Goal: Task Accomplishment & Management: Use online tool/utility

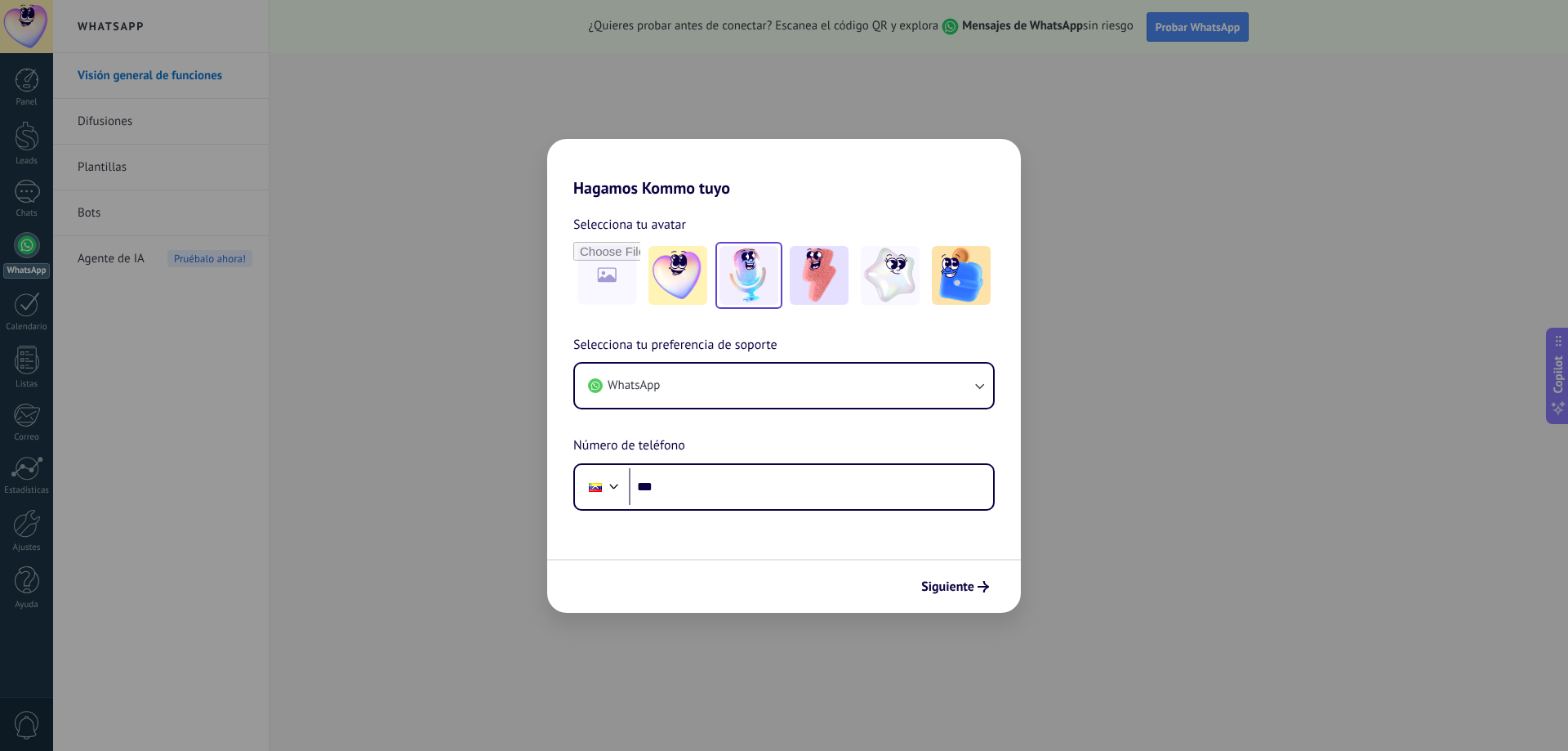
click at [770, 295] on img at bounding box center [748, 274] width 59 height 59
click at [810, 278] on img at bounding box center [819, 274] width 59 height 59
click at [948, 277] on img at bounding box center [961, 274] width 59 height 59
click at [826, 263] on img at bounding box center [819, 274] width 59 height 59
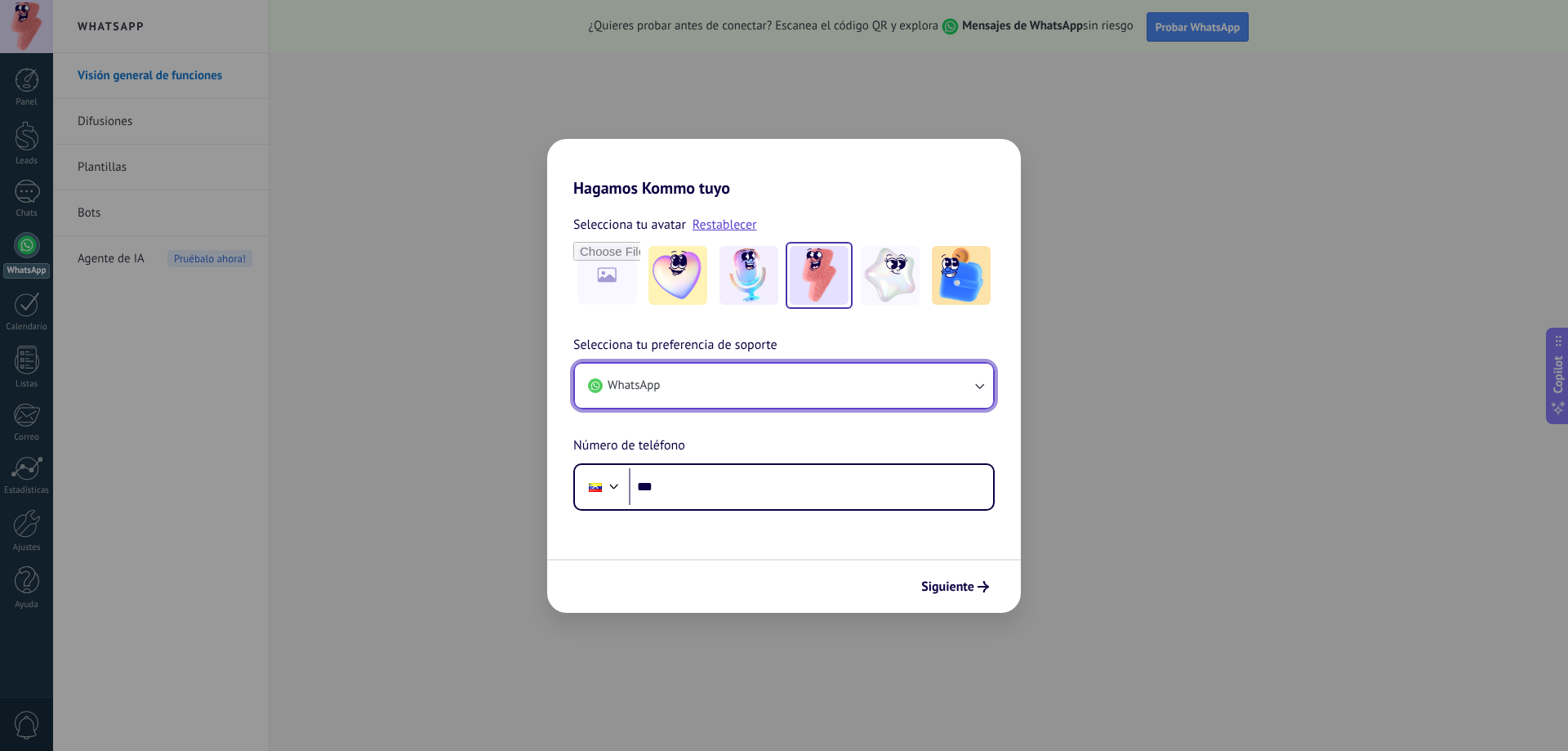
click at [785, 376] on button "WhatsApp" at bounding box center [784, 386] width 418 height 44
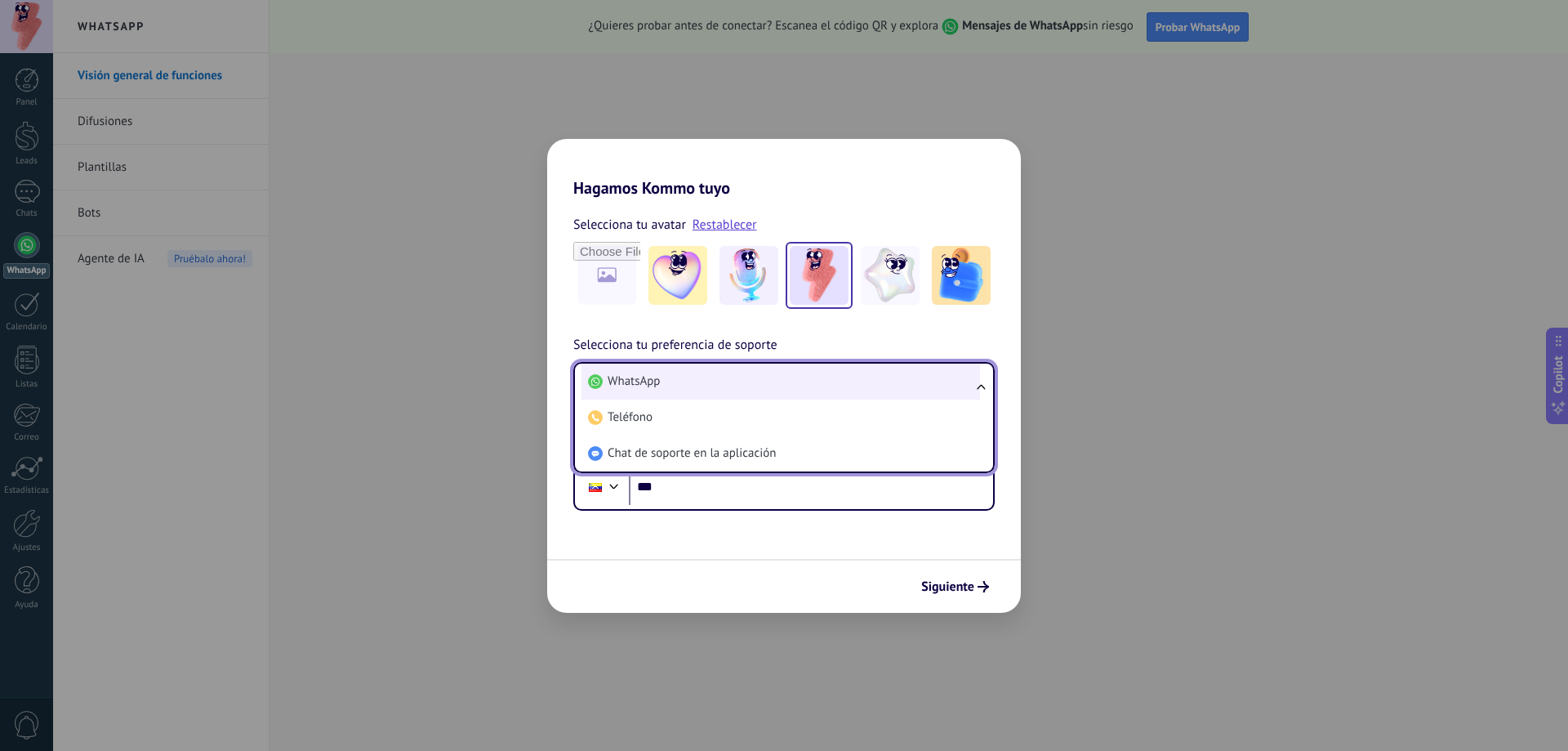
click at [784, 381] on li "WhatsApp" at bounding box center [781, 381] width 398 height 36
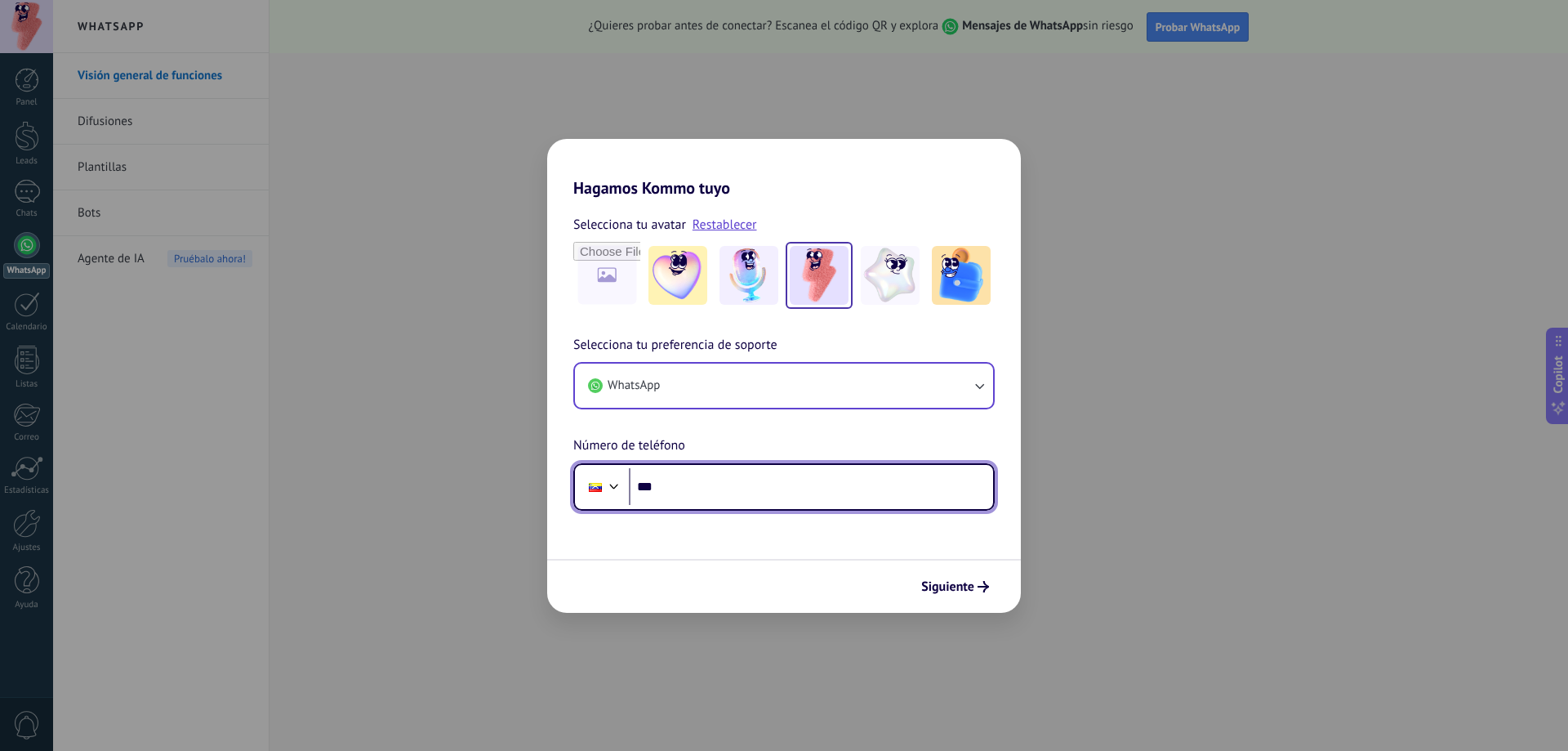
click at [773, 483] on input "***" at bounding box center [810, 487] width 364 height 37
type input "**********"
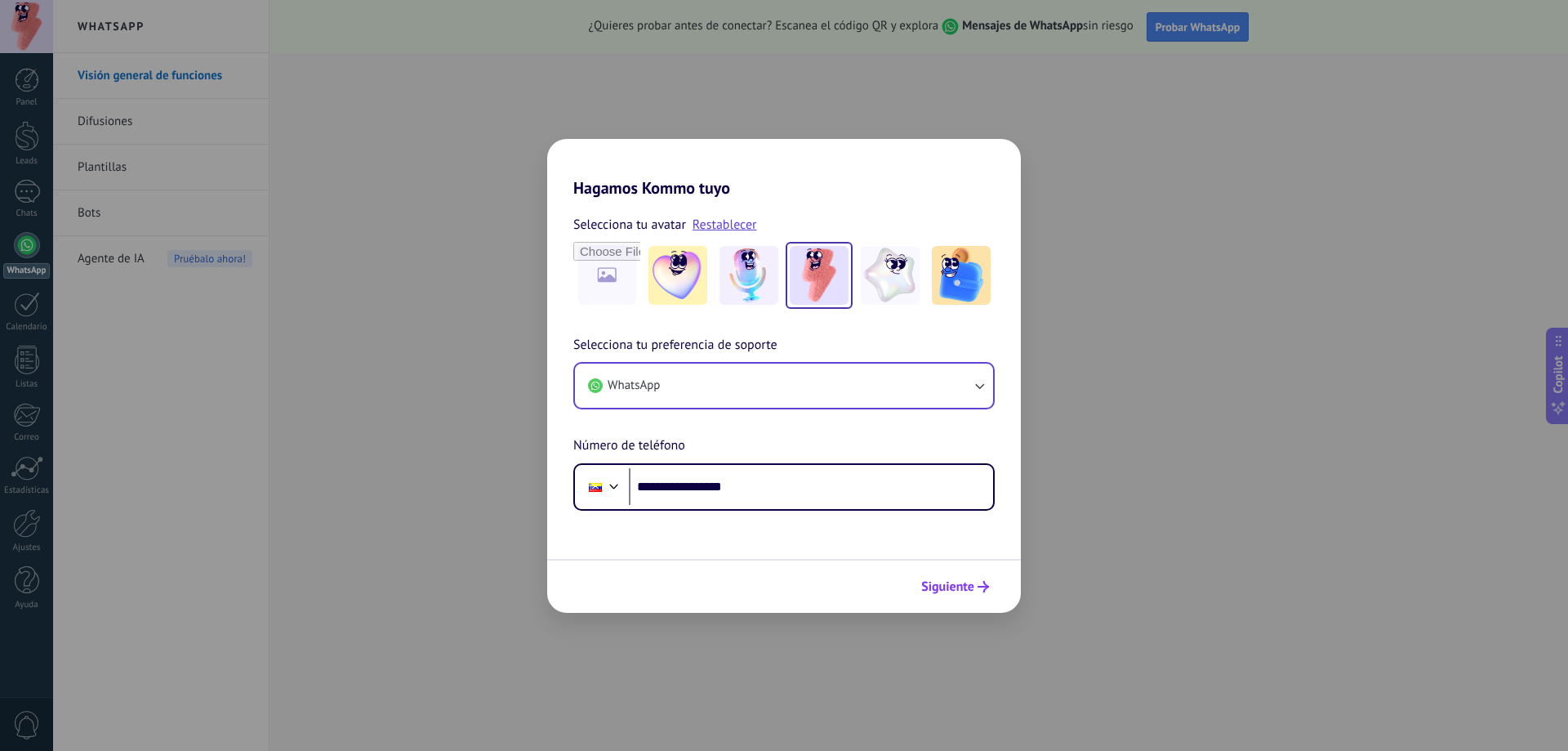
click at [969, 587] on span "Siguiente" at bounding box center [948, 586] width 54 height 11
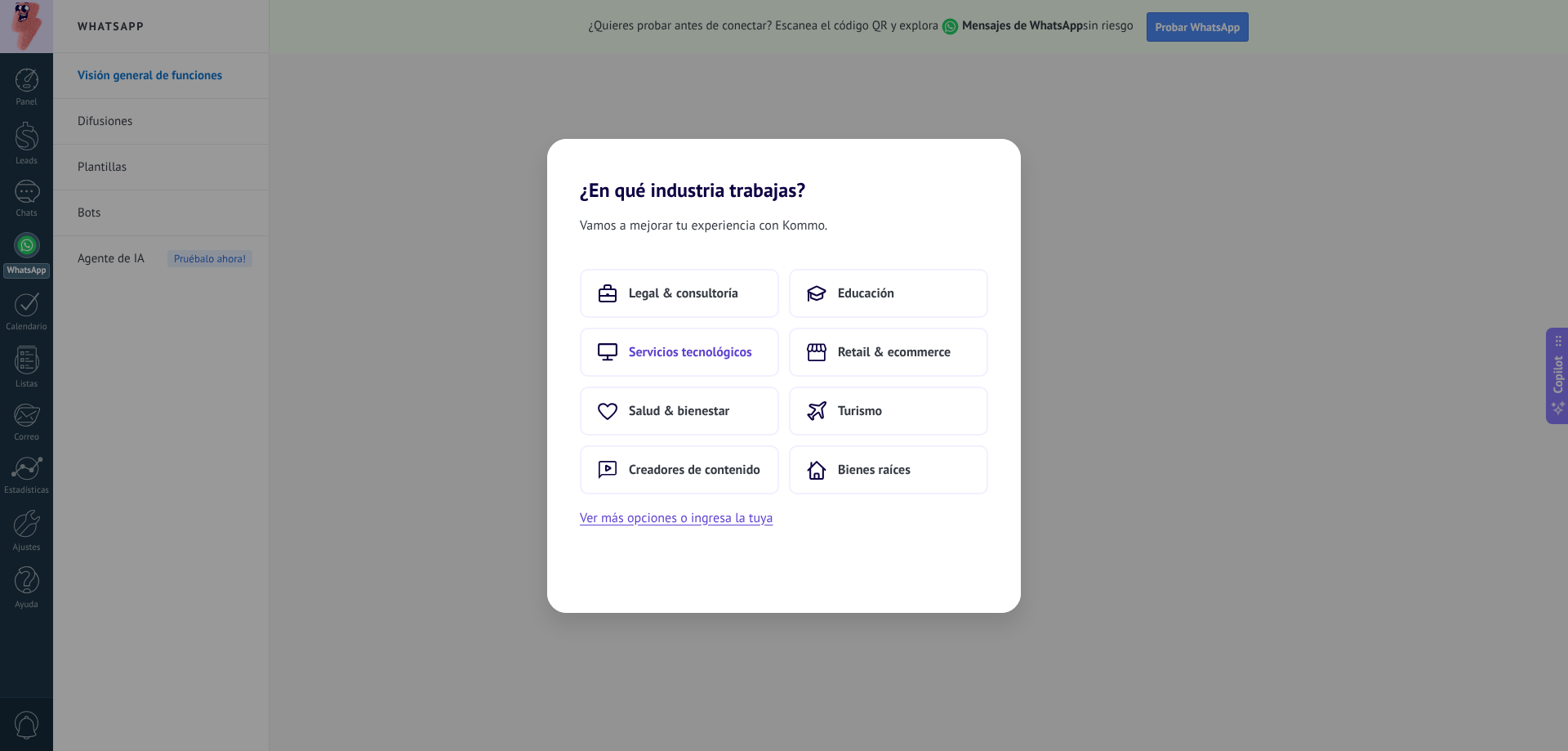
click at [731, 359] on span "Servicios tecnológicos" at bounding box center [690, 352] width 123 height 16
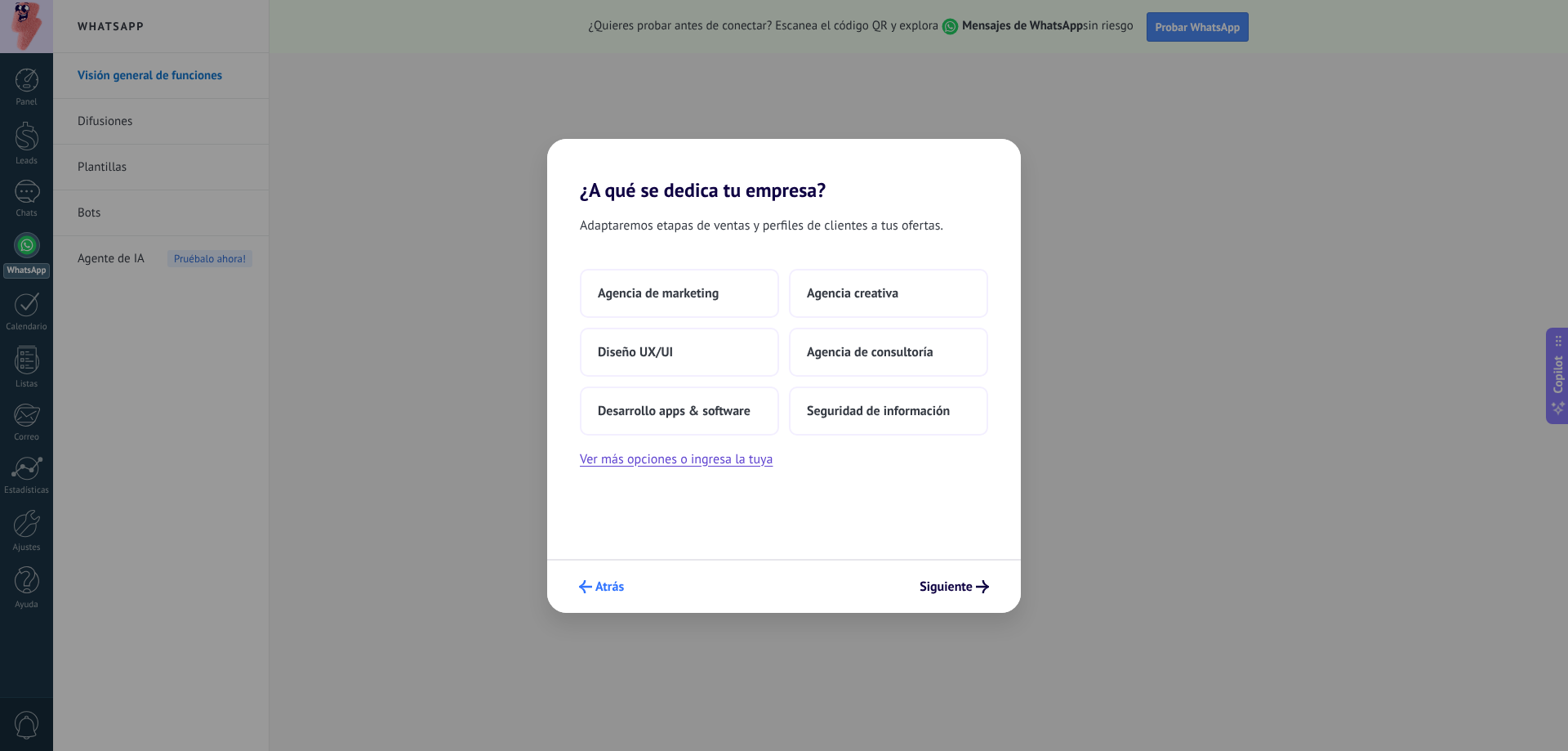
click at [592, 588] on span "Atrás" at bounding box center [601, 586] width 45 height 13
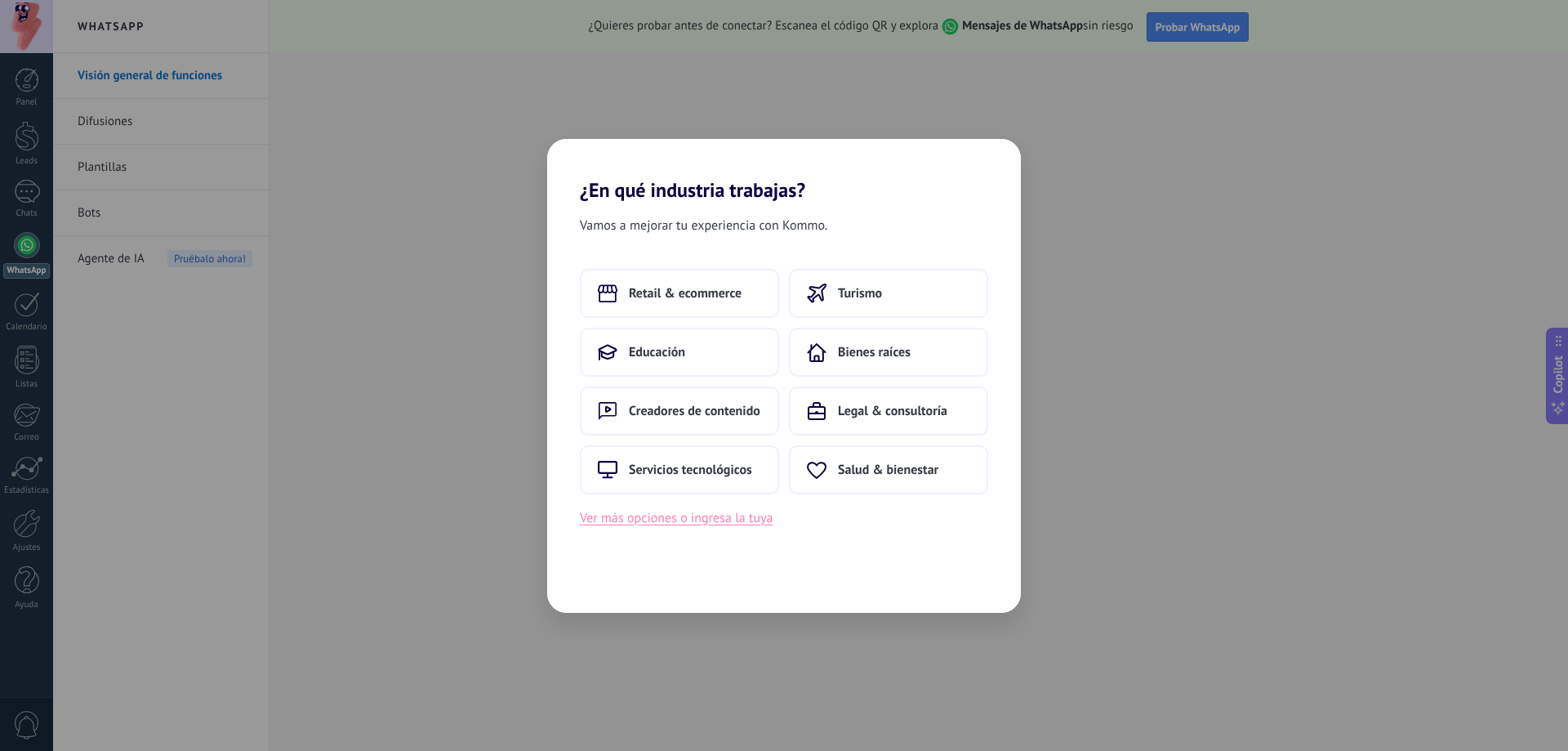
click at [688, 515] on button "Ver más opciones o ingresa la tuya" at bounding box center [676, 517] width 193 height 21
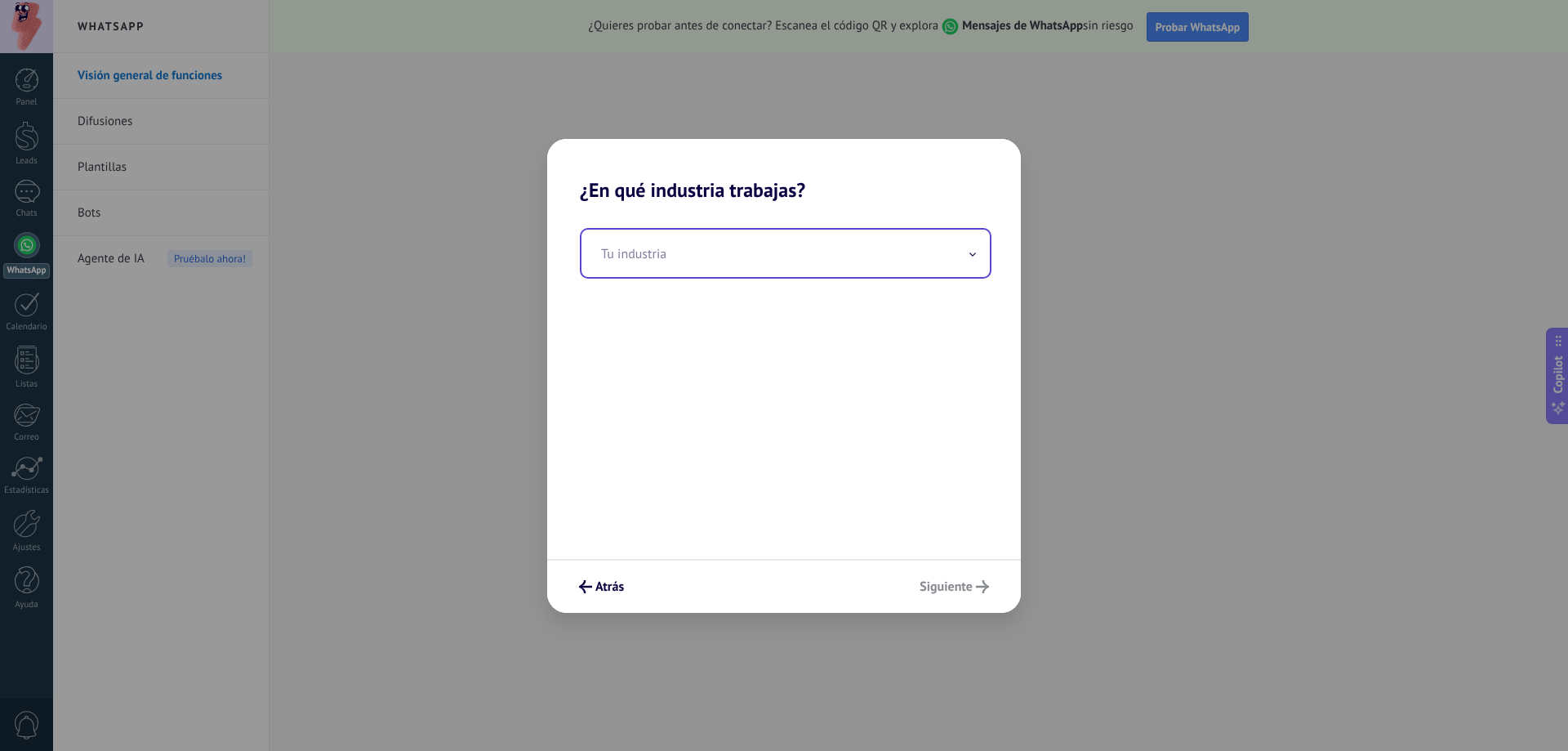
click at [747, 250] on input "text" at bounding box center [786, 253] width 409 height 48
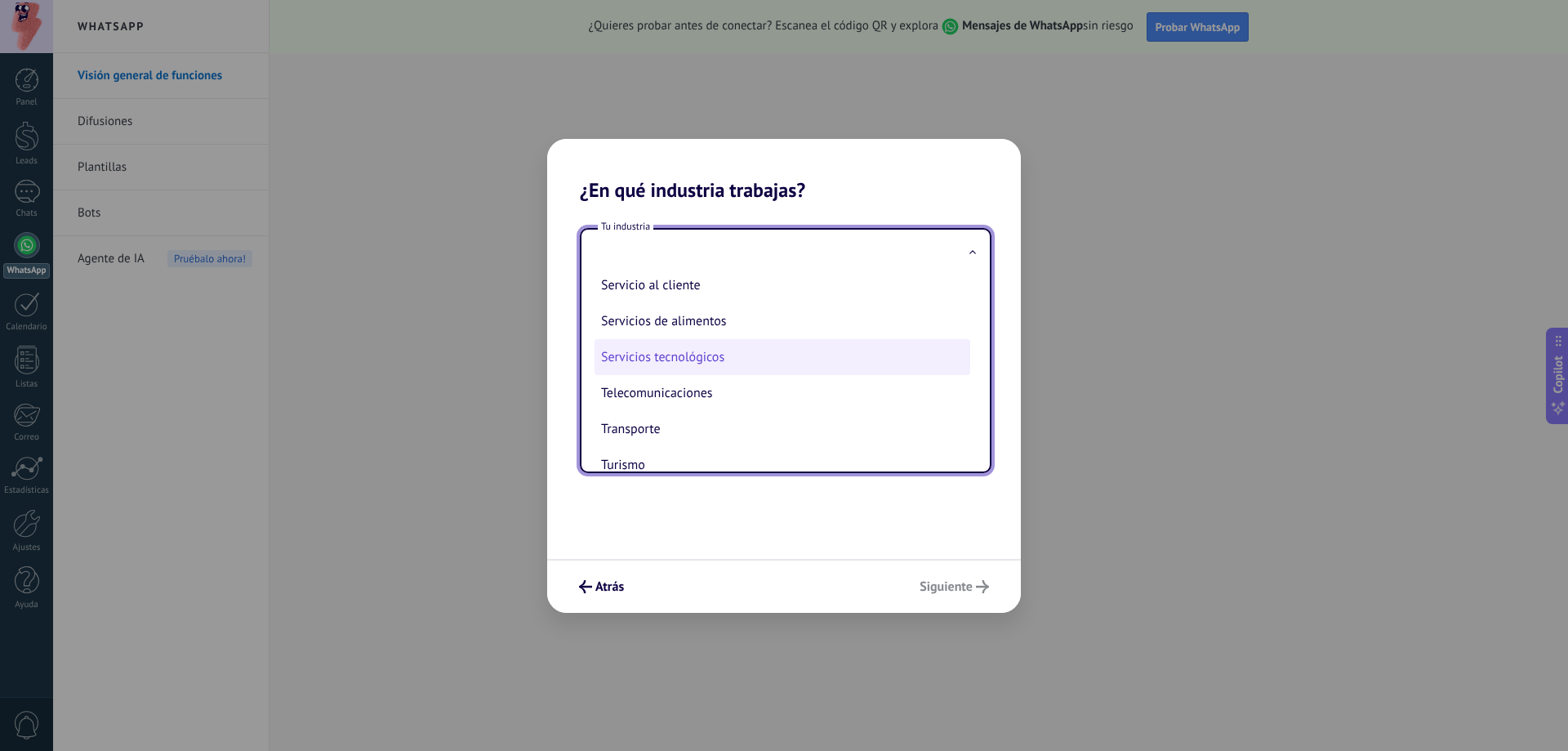
scroll to position [327, 0]
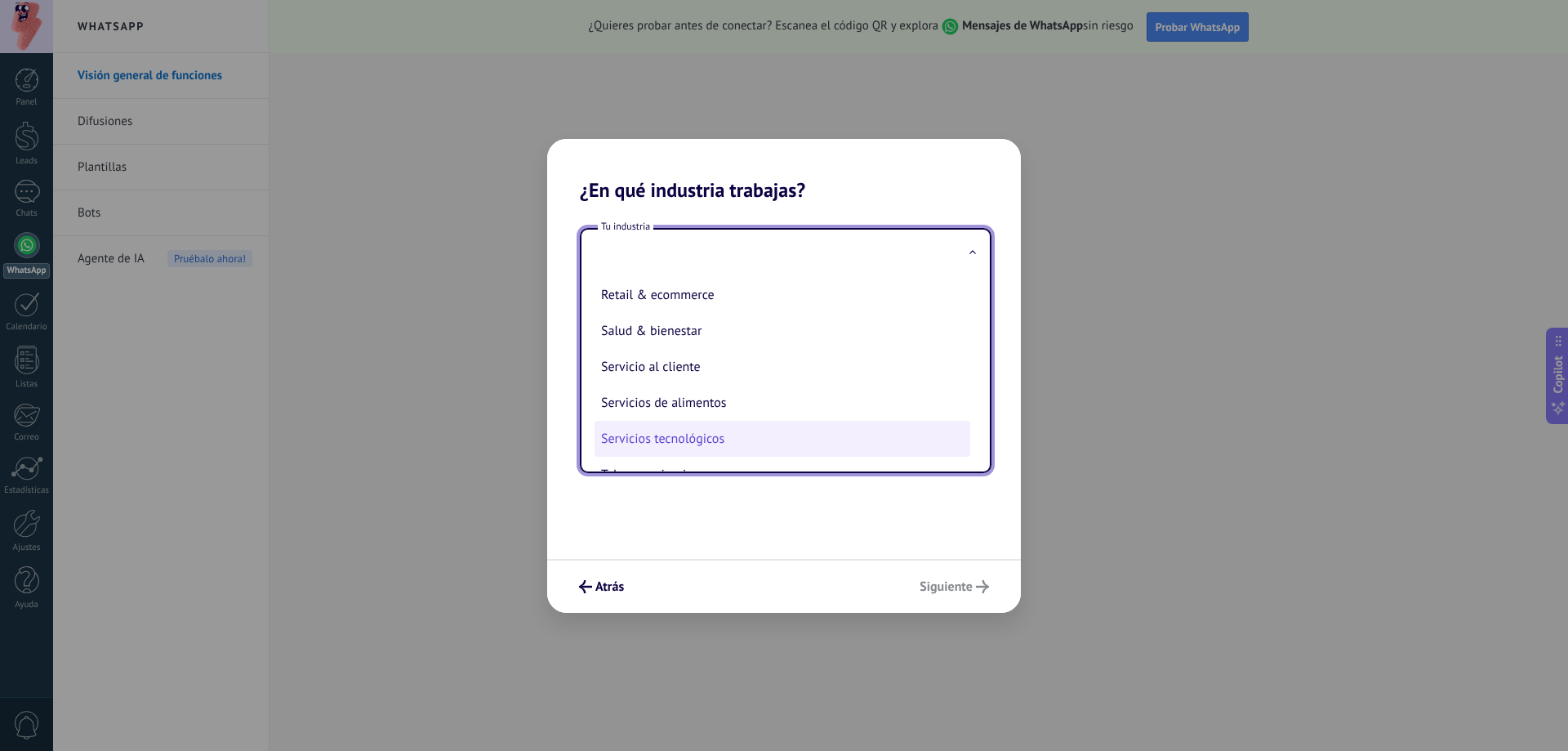
click at [737, 428] on li "Servicios tecnológicos" at bounding box center [782, 438] width 375 height 36
type input "**********"
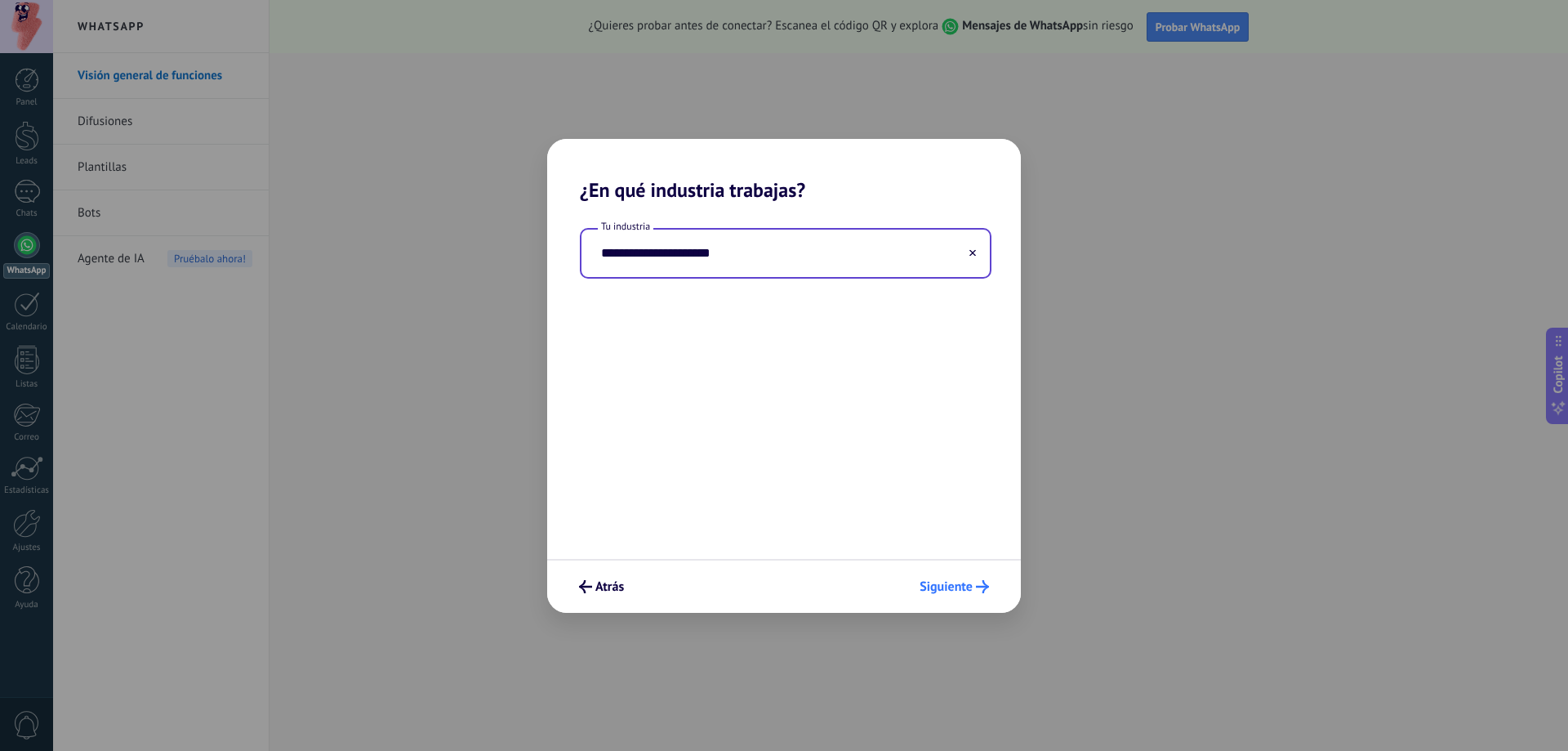
click at [924, 584] on span "Siguiente" at bounding box center [946, 586] width 54 height 11
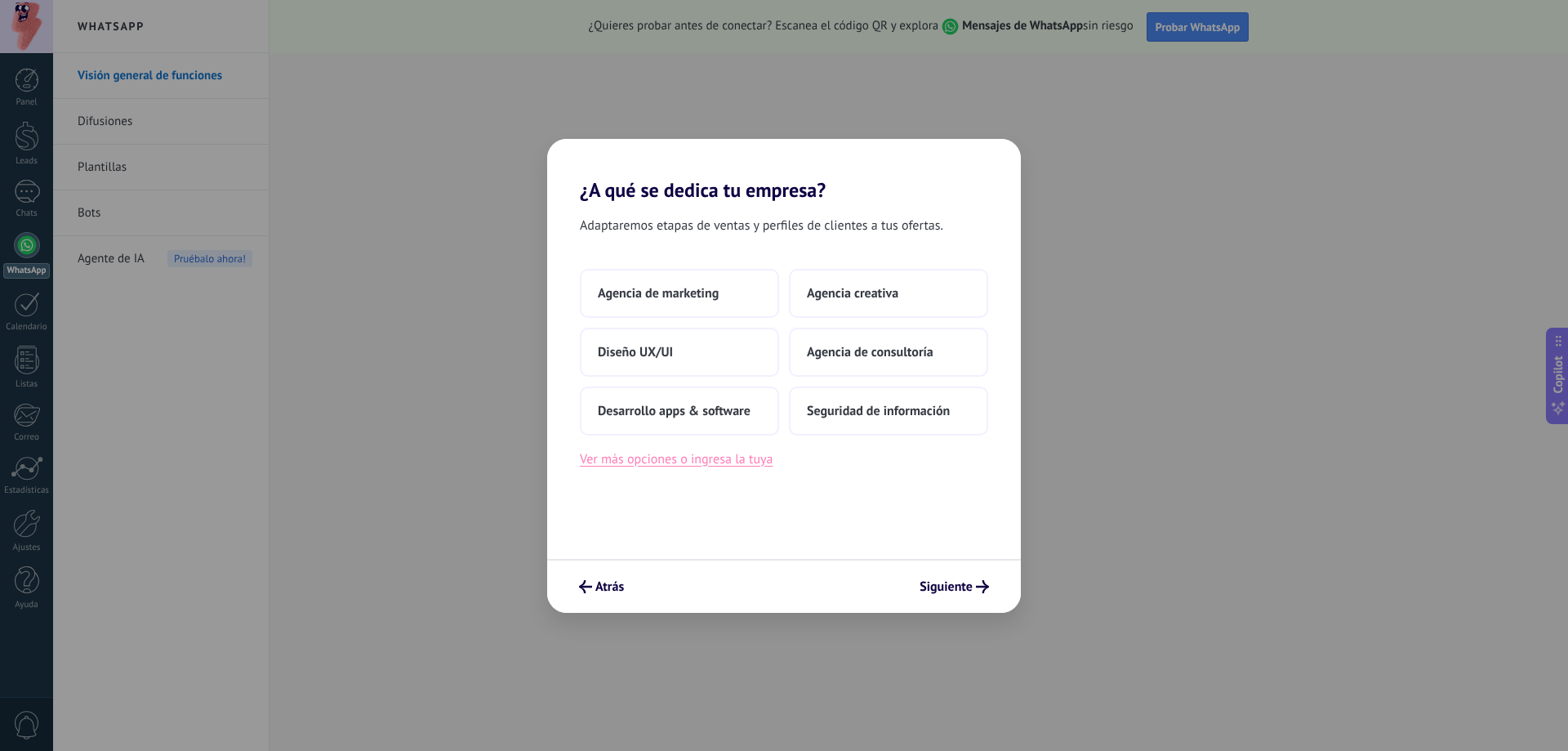
click at [756, 459] on button "Ver más opciones o ingresa la tuya" at bounding box center [676, 459] width 193 height 21
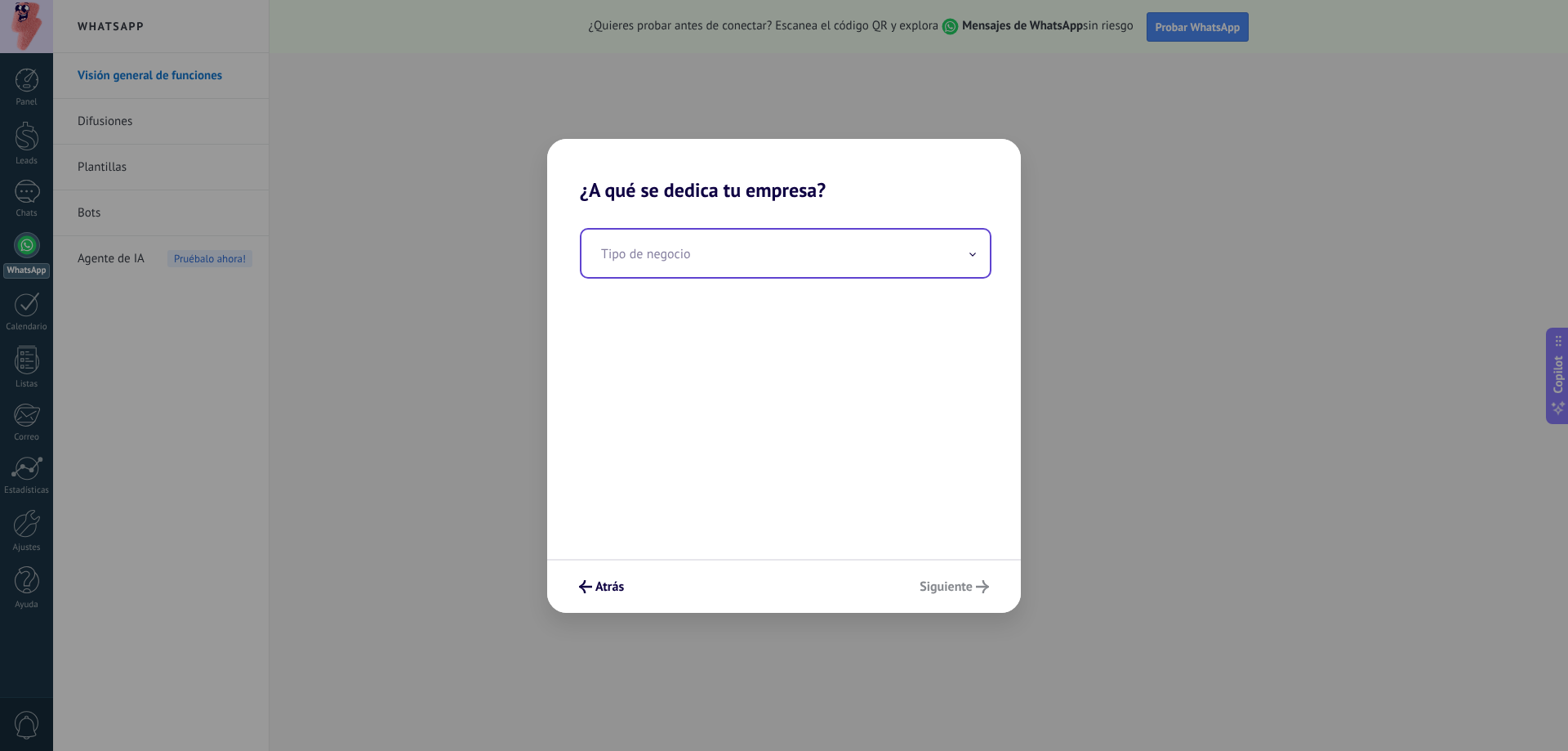
click at [729, 237] on input "text" at bounding box center [786, 253] width 409 height 48
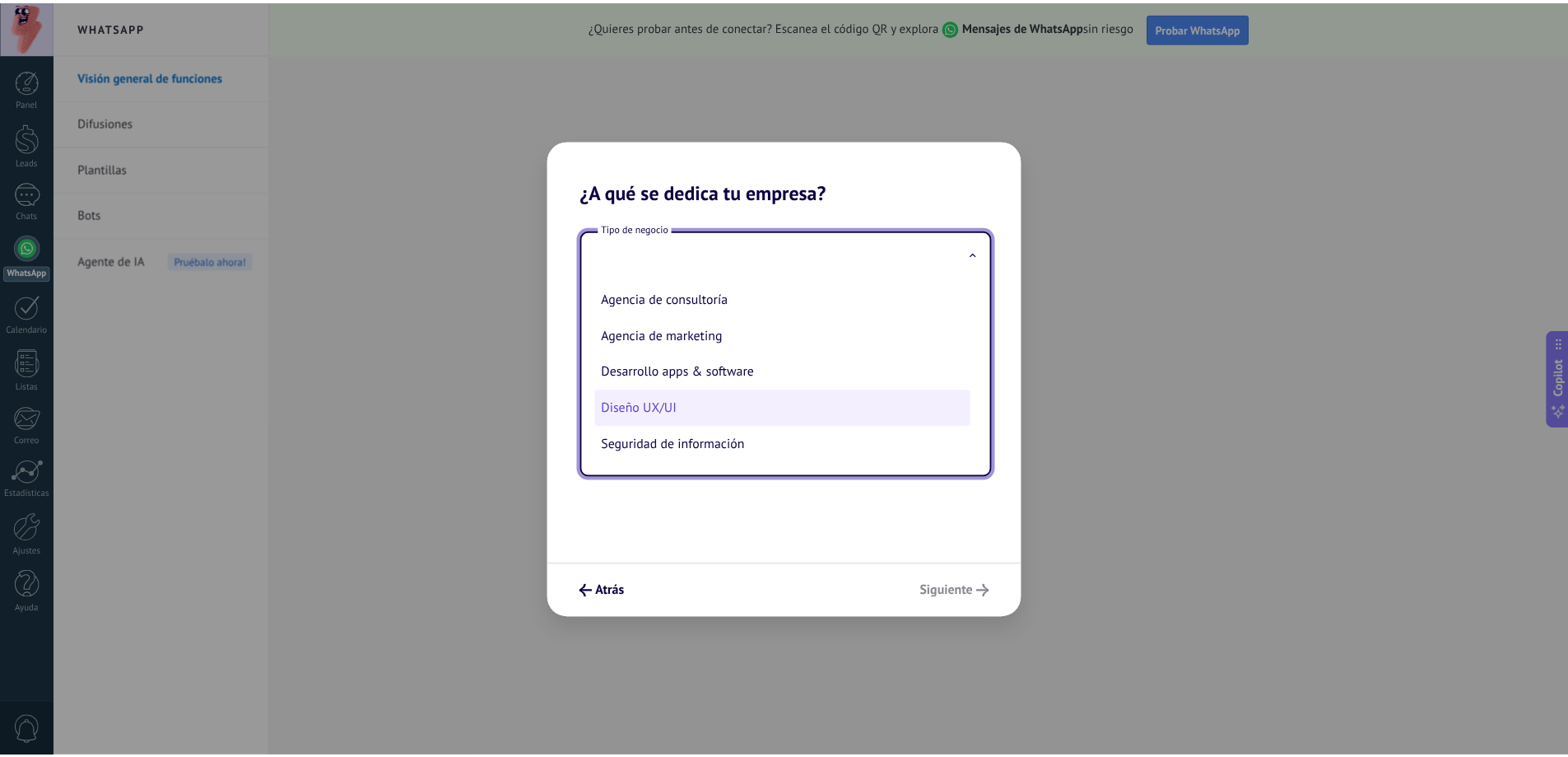
scroll to position [0, 0]
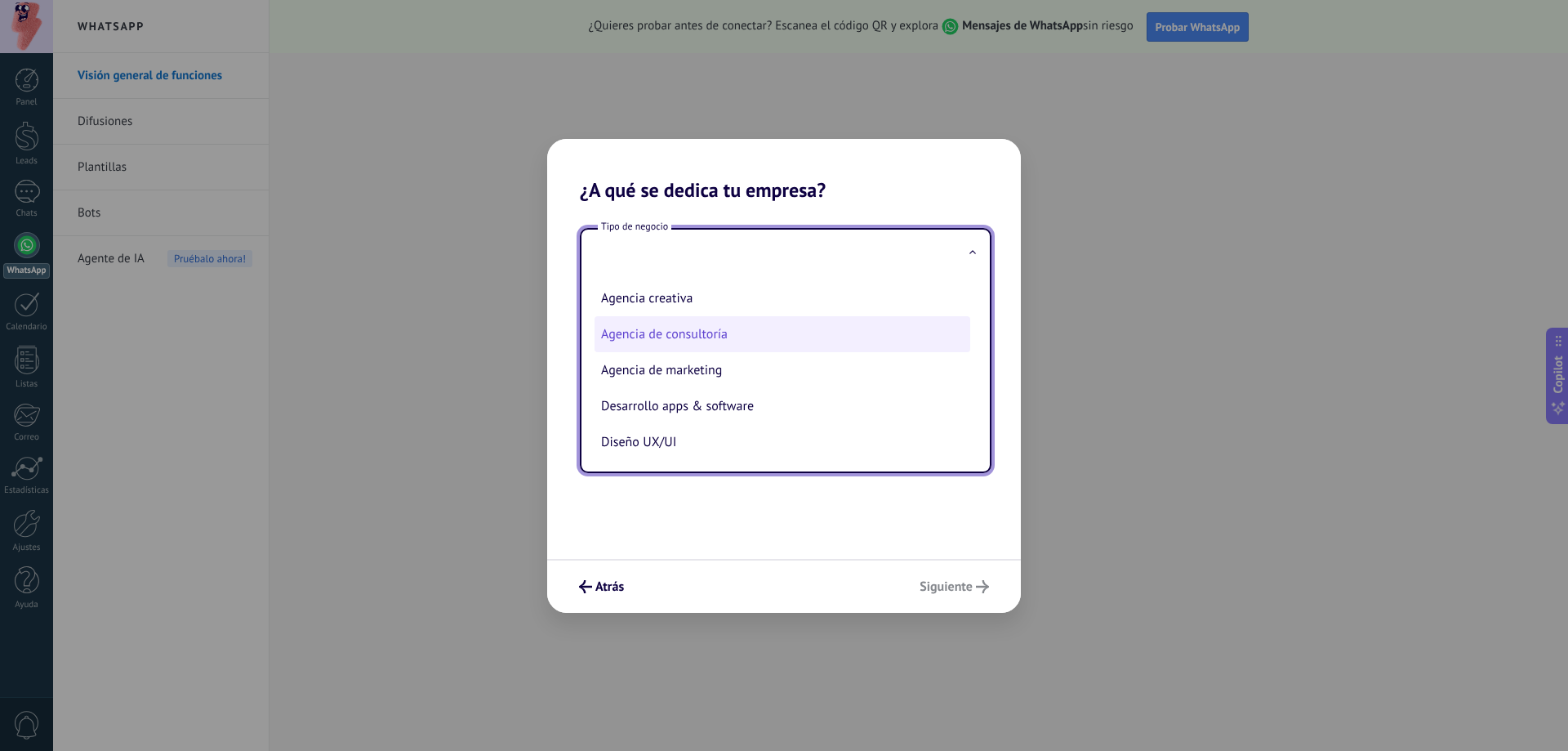
click at [725, 338] on li "Agencia de consultoría" at bounding box center [782, 334] width 375 height 36
type input "**********"
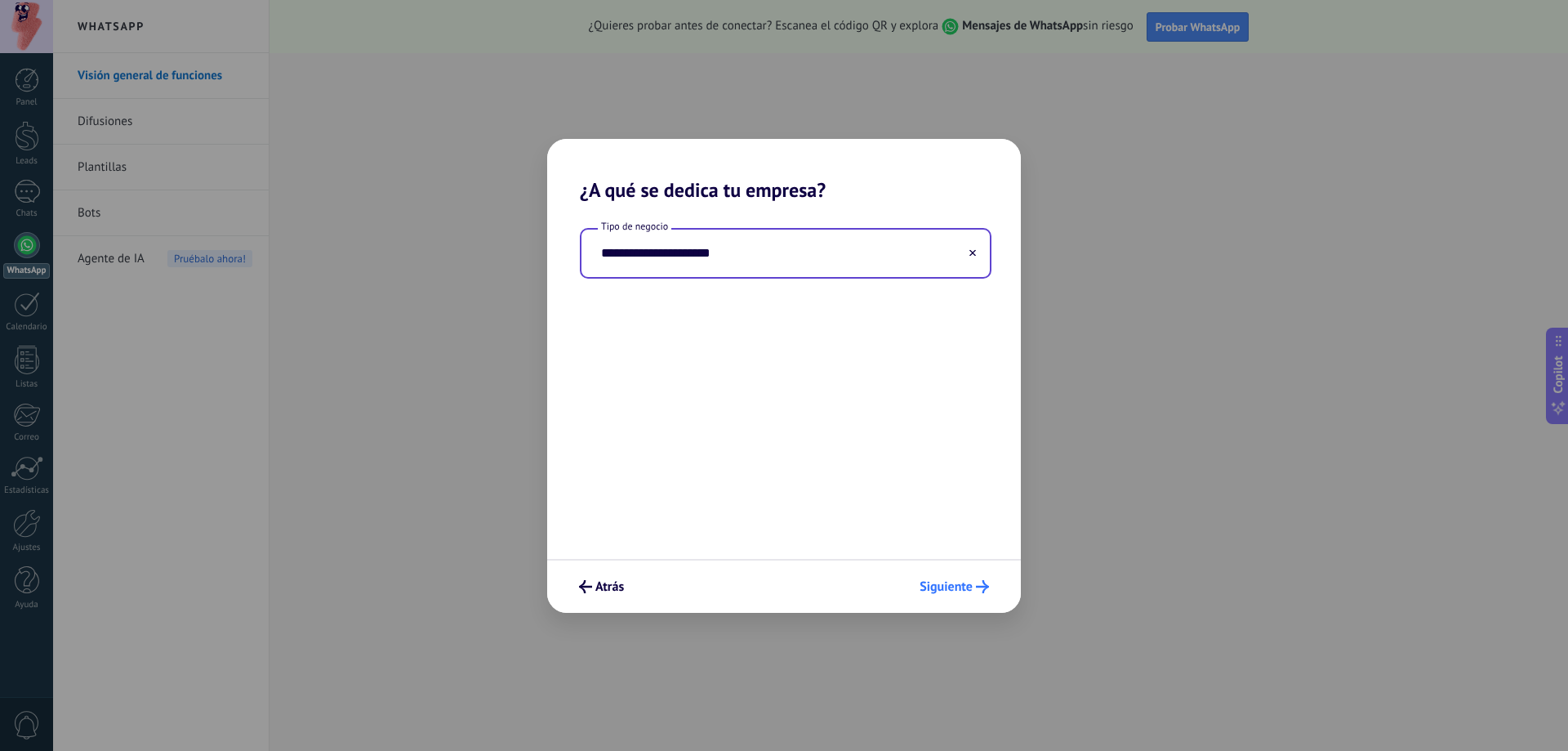
click at [919, 597] on button "Siguiente" at bounding box center [954, 586] width 84 height 28
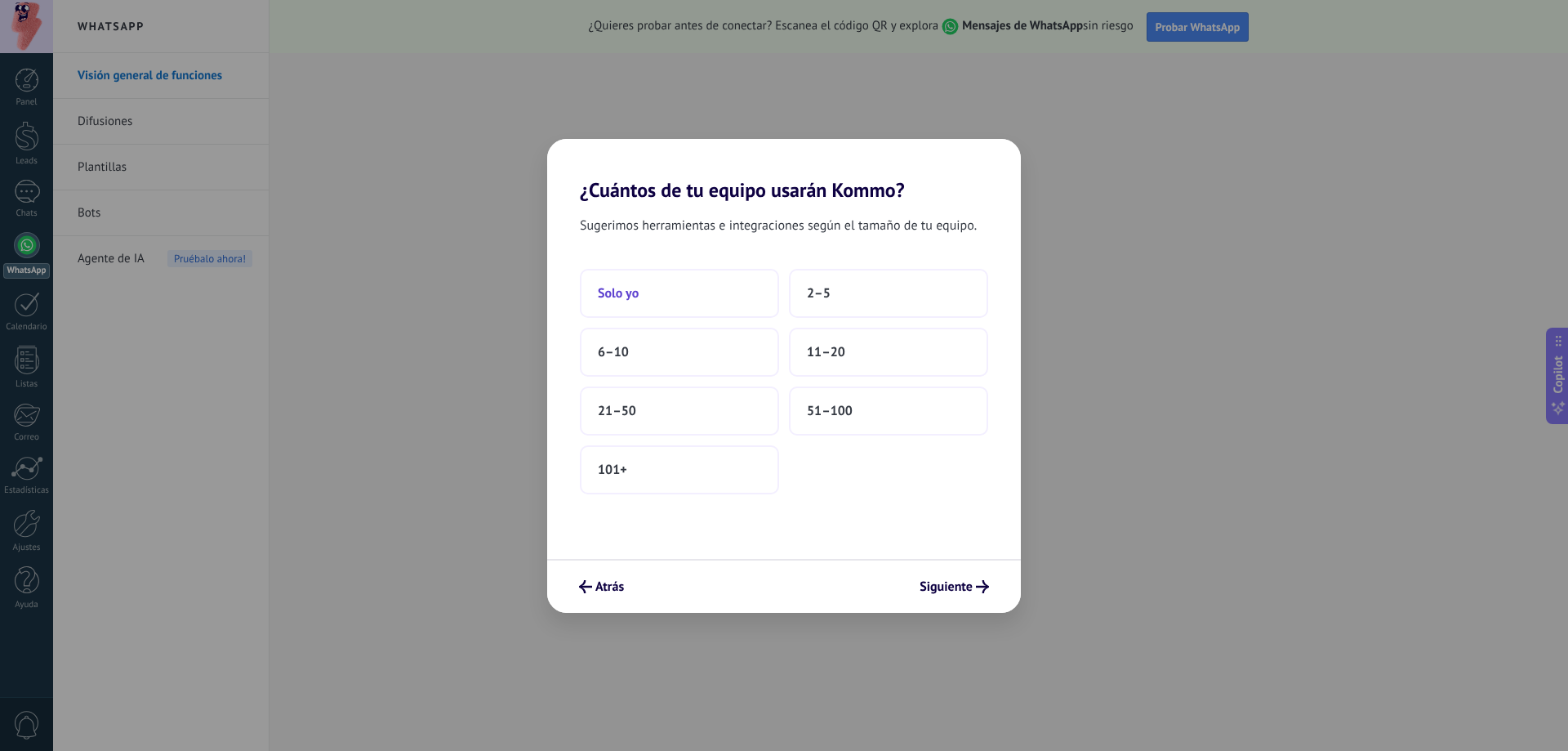
click at [659, 290] on button "Solo yo" at bounding box center [680, 293] width 200 height 49
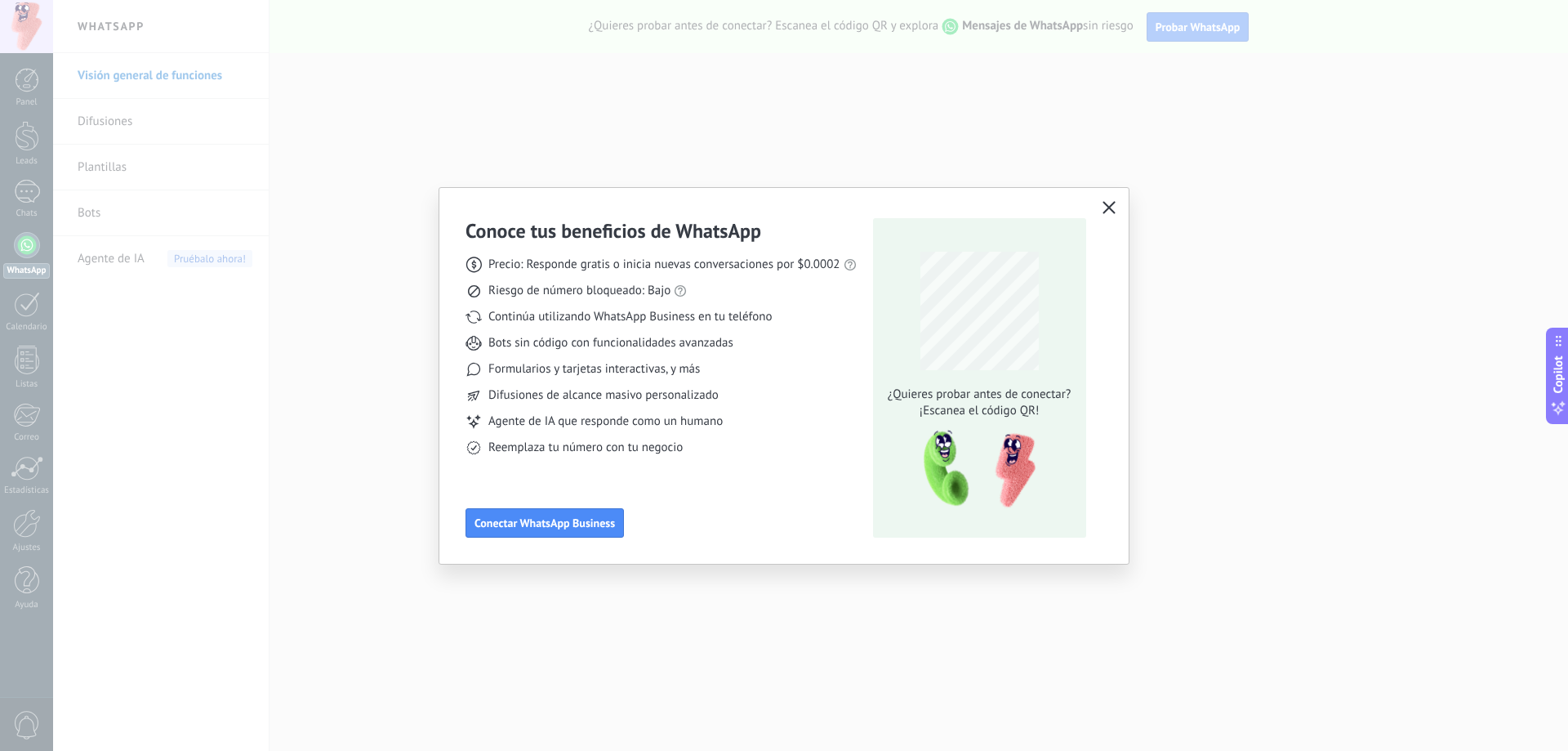
click at [1105, 212] on icon "button" at bounding box center [1108, 207] width 13 height 13
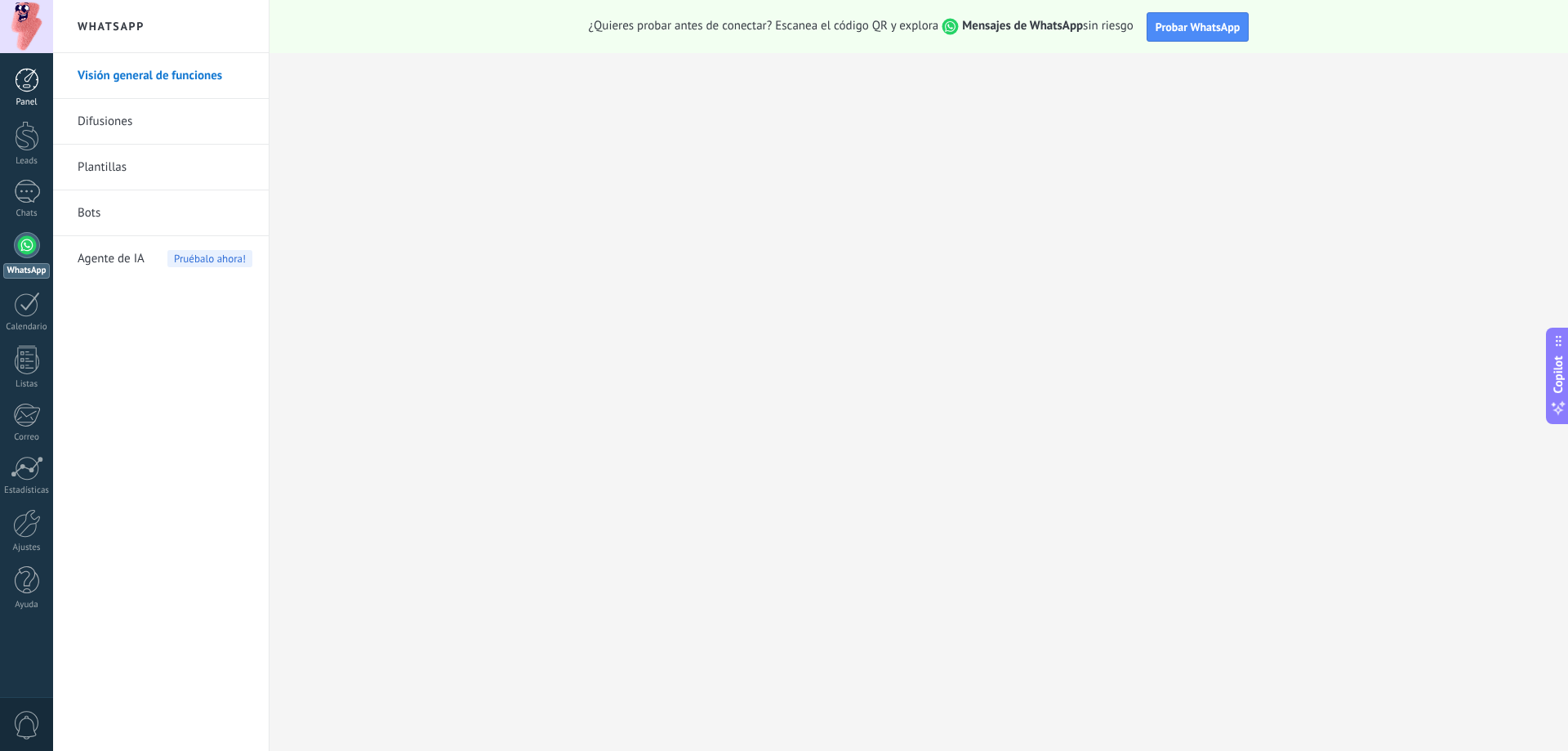
click at [31, 99] on div "Panel" at bounding box center [27, 102] width 48 height 11
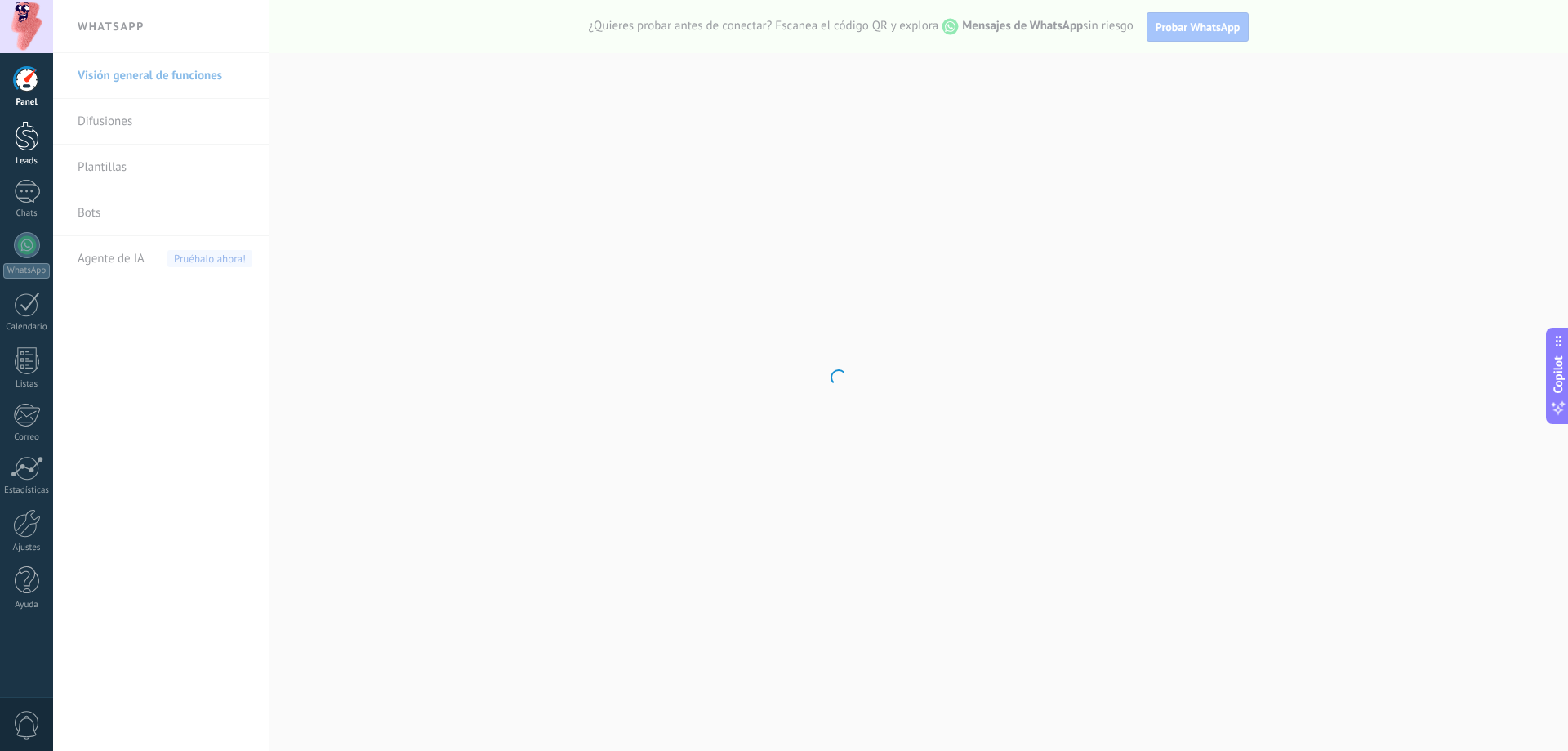
click at [2, 145] on link "Leads" at bounding box center [26, 144] width 54 height 46
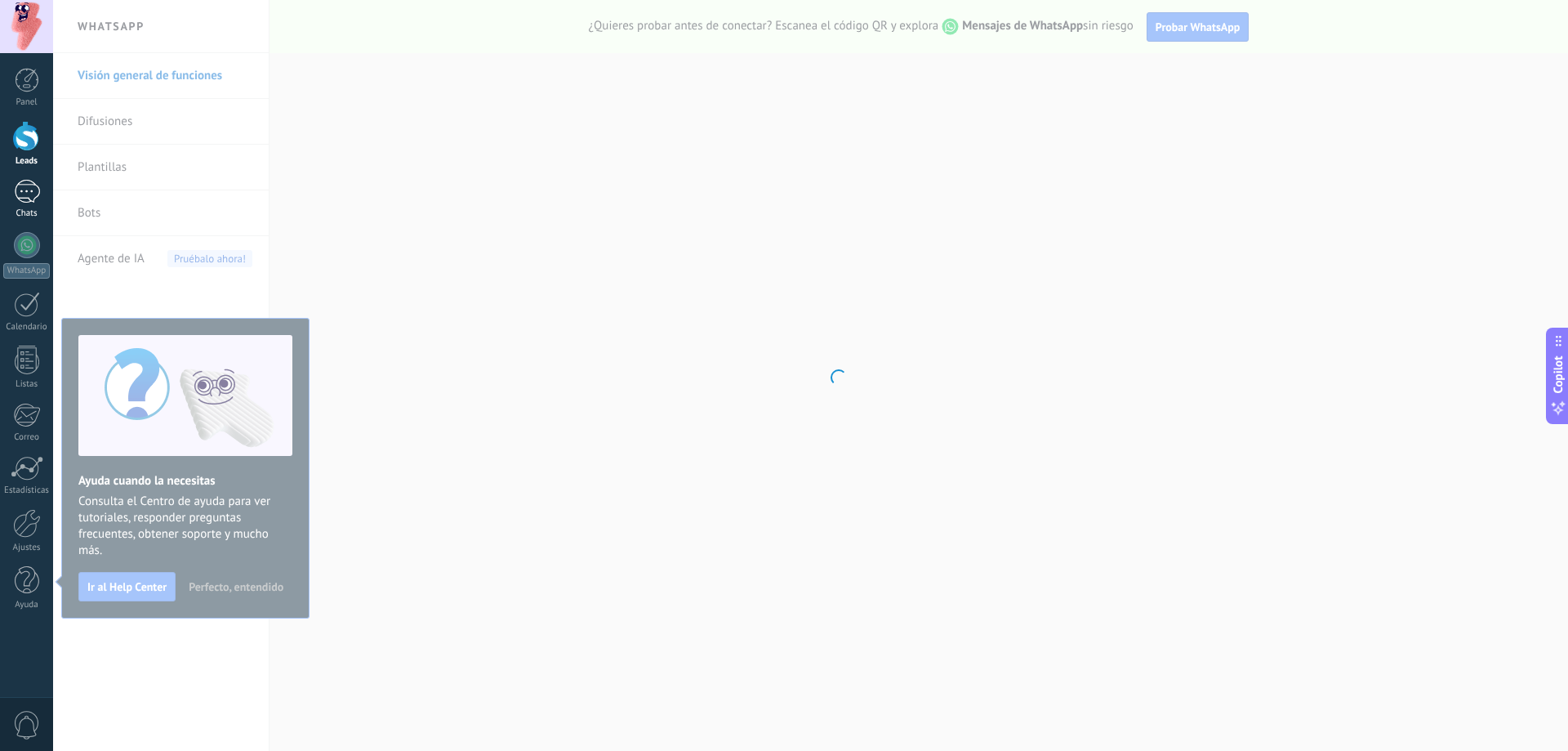
click at [30, 197] on div at bounding box center [26, 192] width 26 height 24
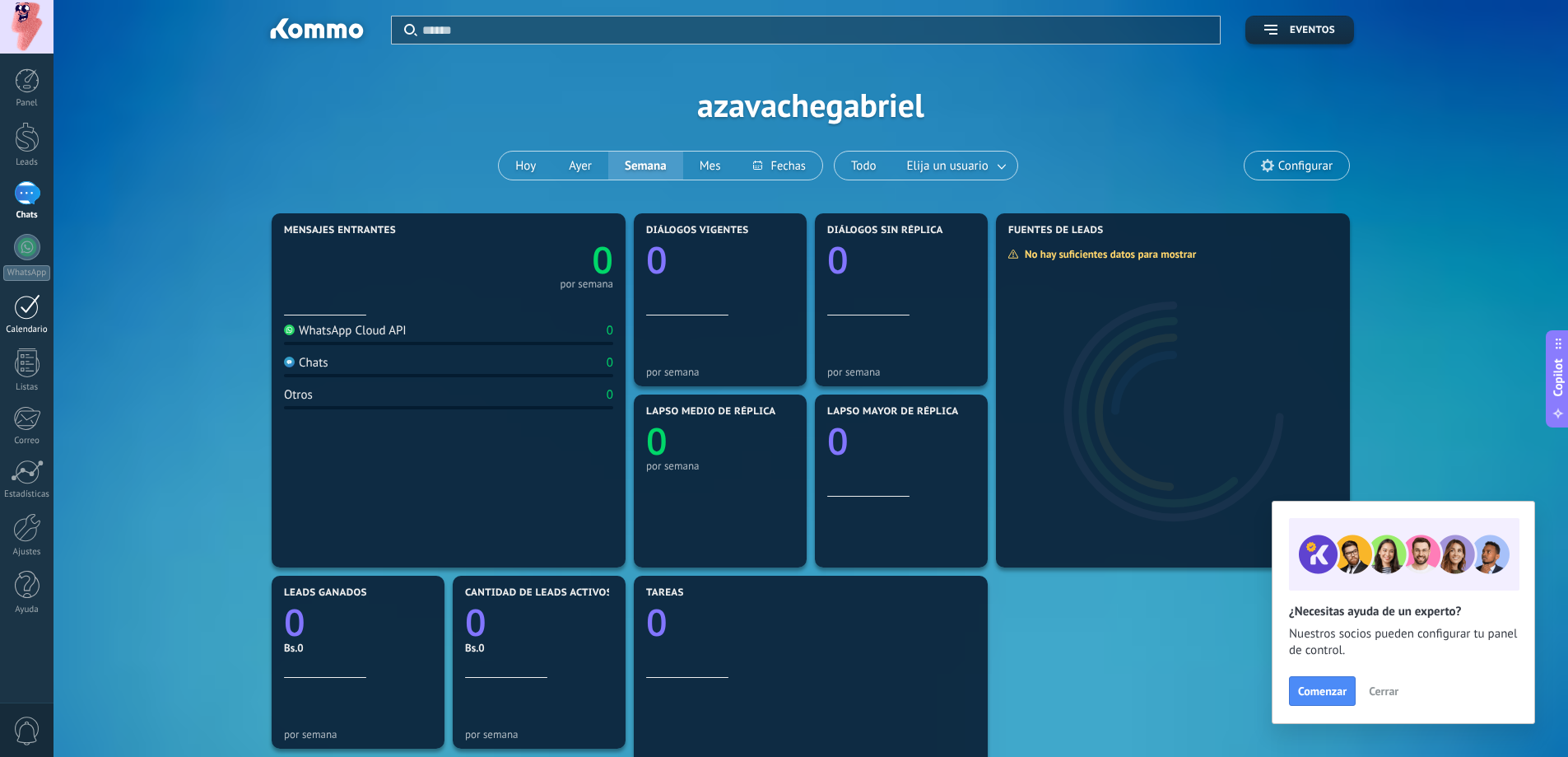
click at [34, 318] on div at bounding box center [27, 307] width 27 height 26
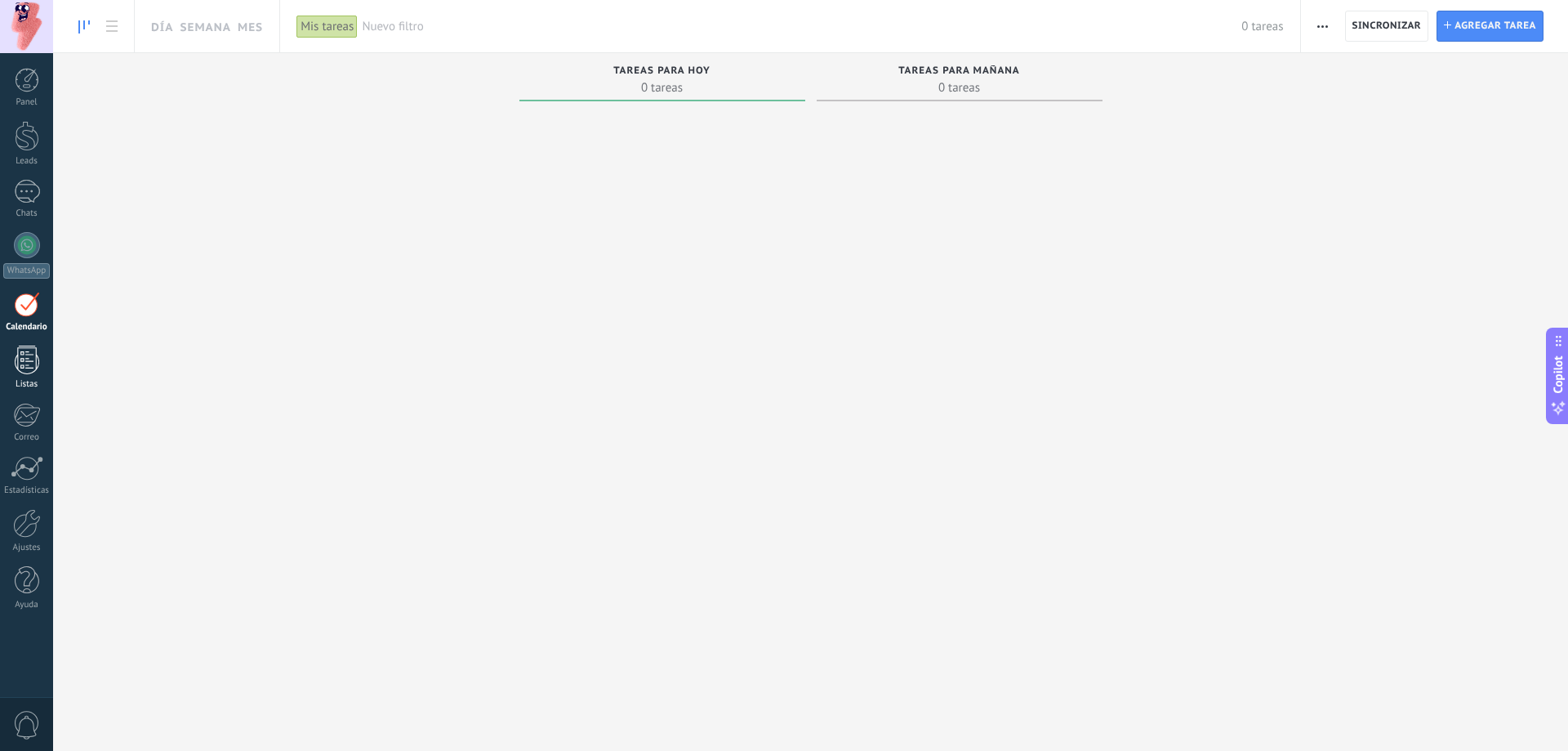
click at [23, 352] on div at bounding box center [26, 360] width 25 height 29
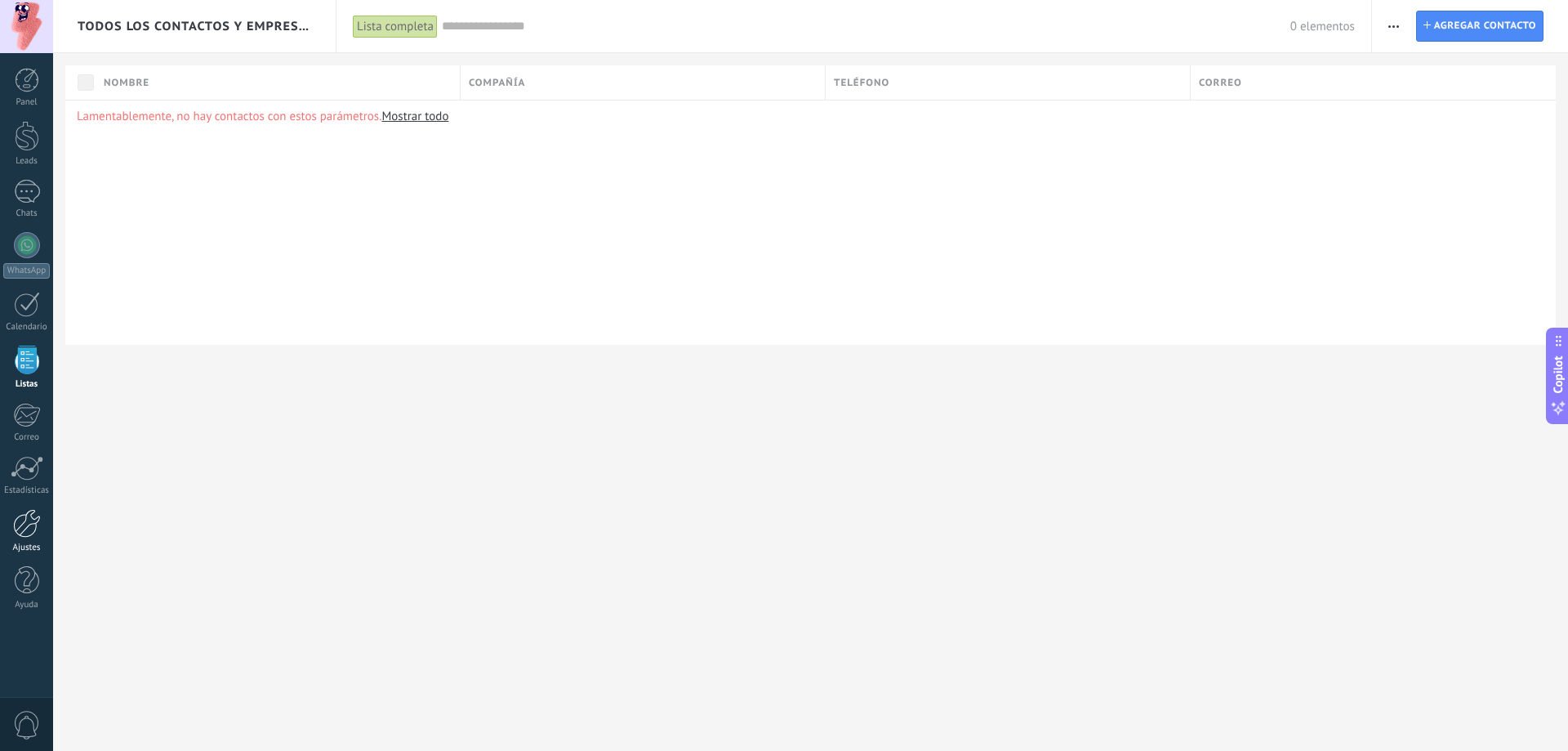
click at [24, 533] on div at bounding box center [26, 523] width 28 height 29
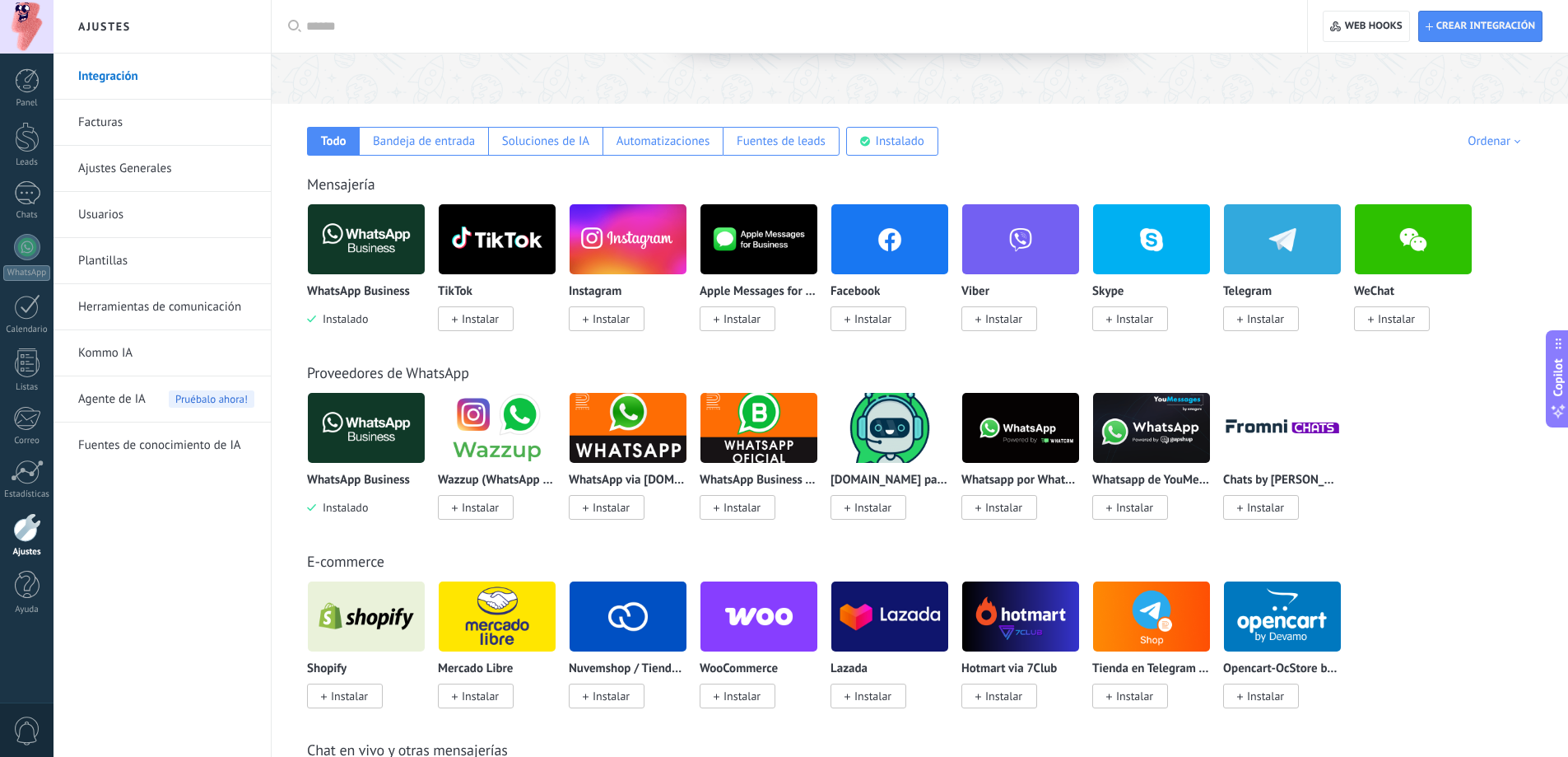
scroll to position [247, 0]
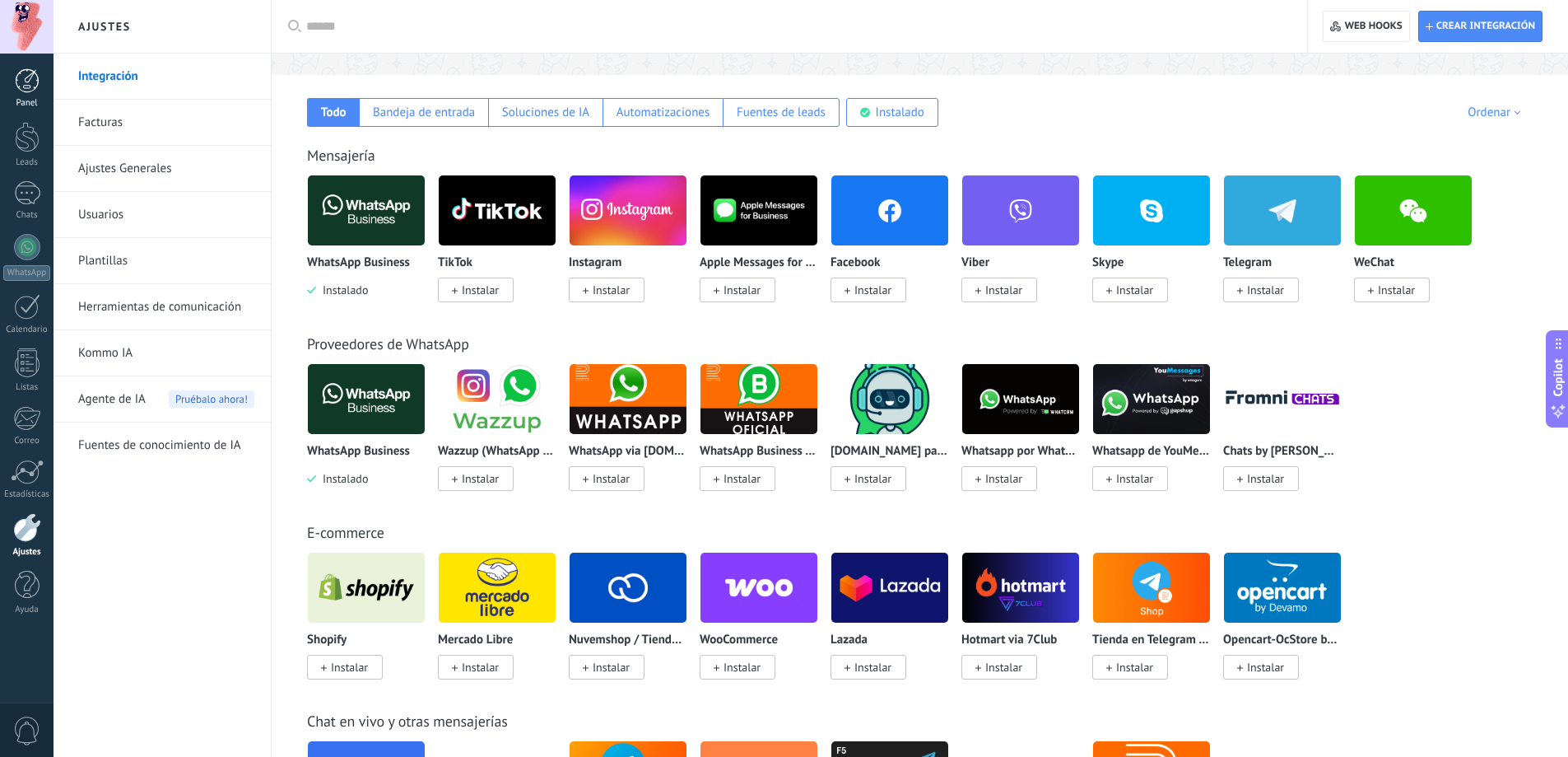
click at [14, 97] on link "Panel" at bounding box center [27, 88] width 54 height 40
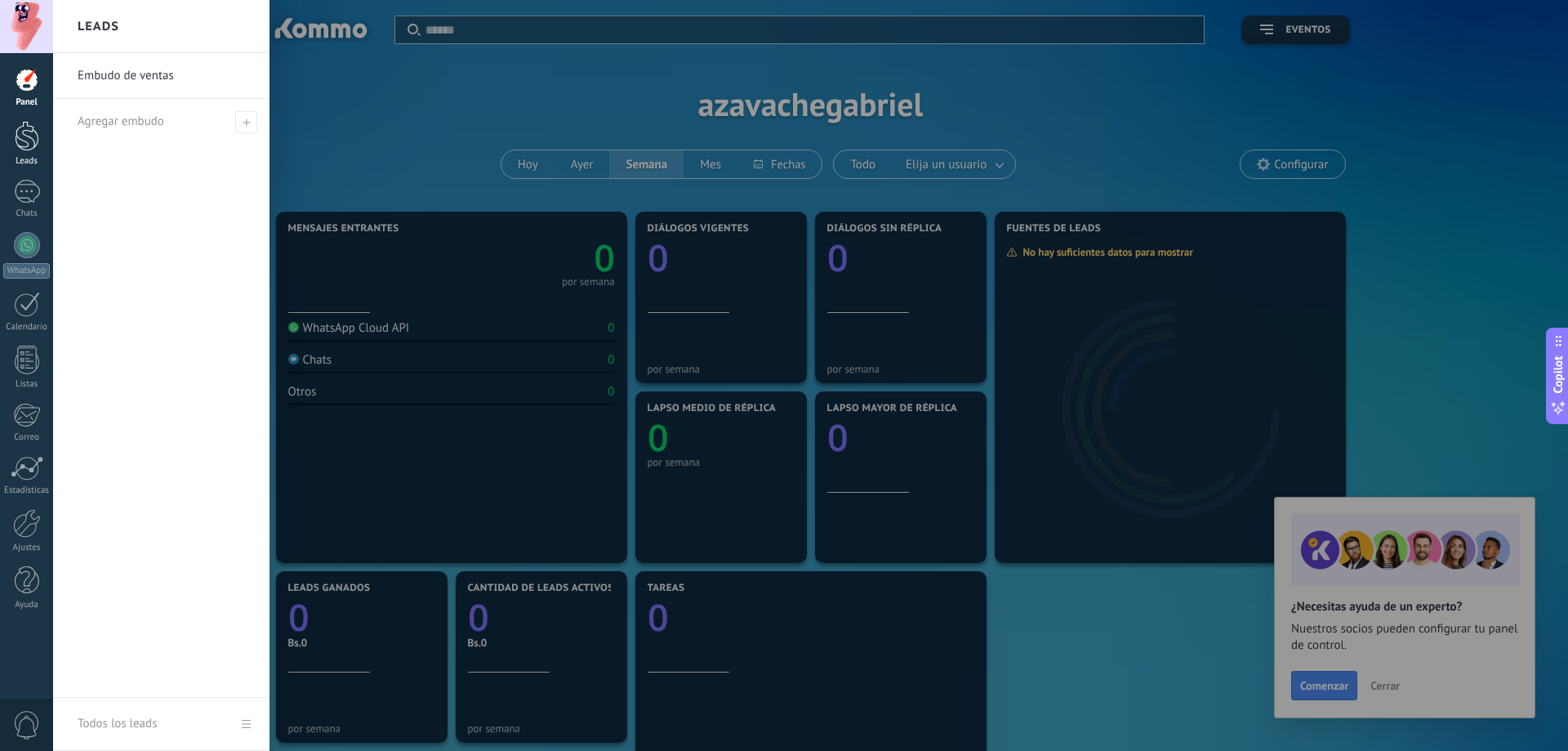
click at [23, 153] on link "Leads" at bounding box center [26, 144] width 54 height 46
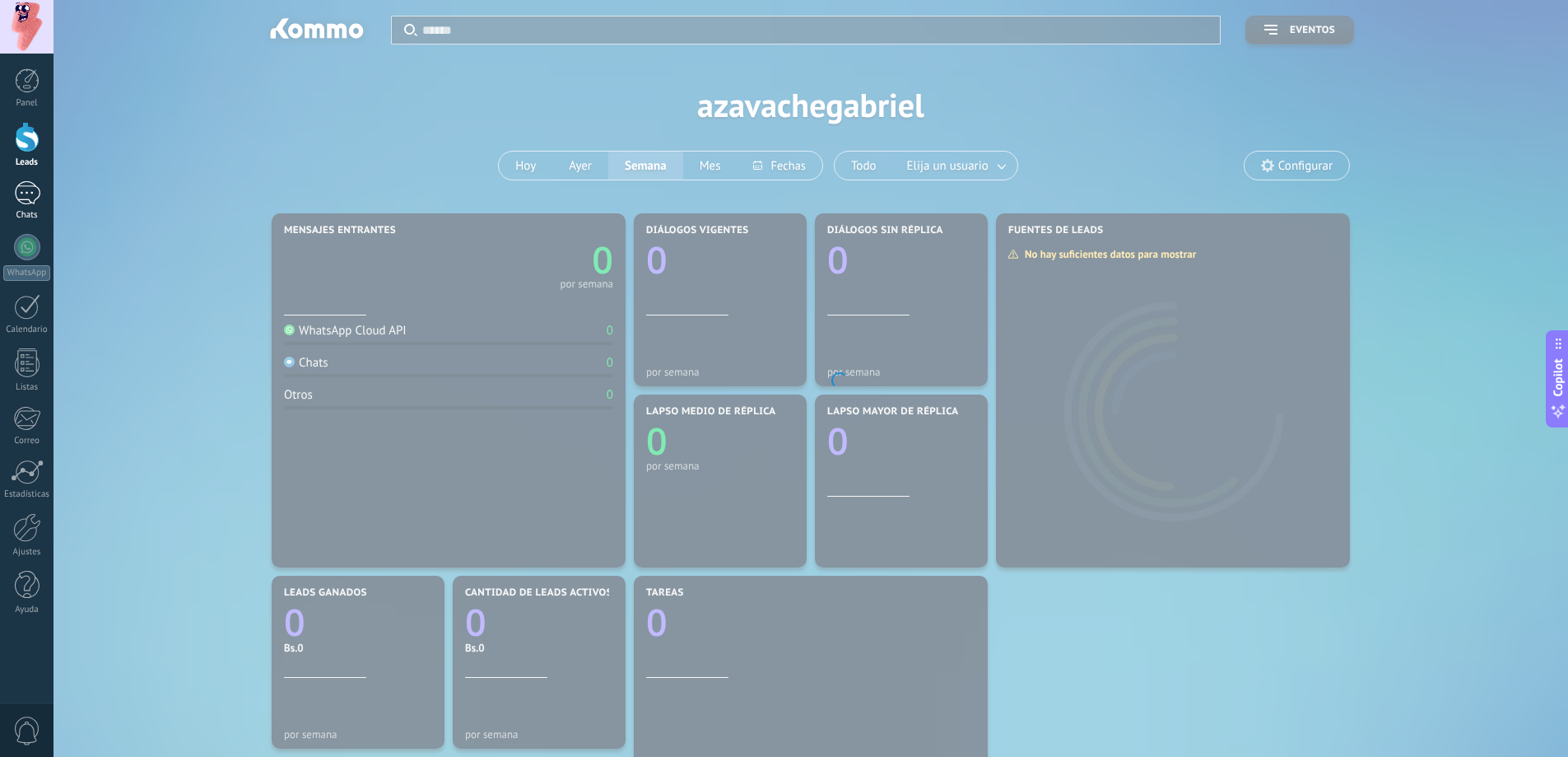
click at [15, 209] on link "Chats" at bounding box center [27, 201] width 54 height 39
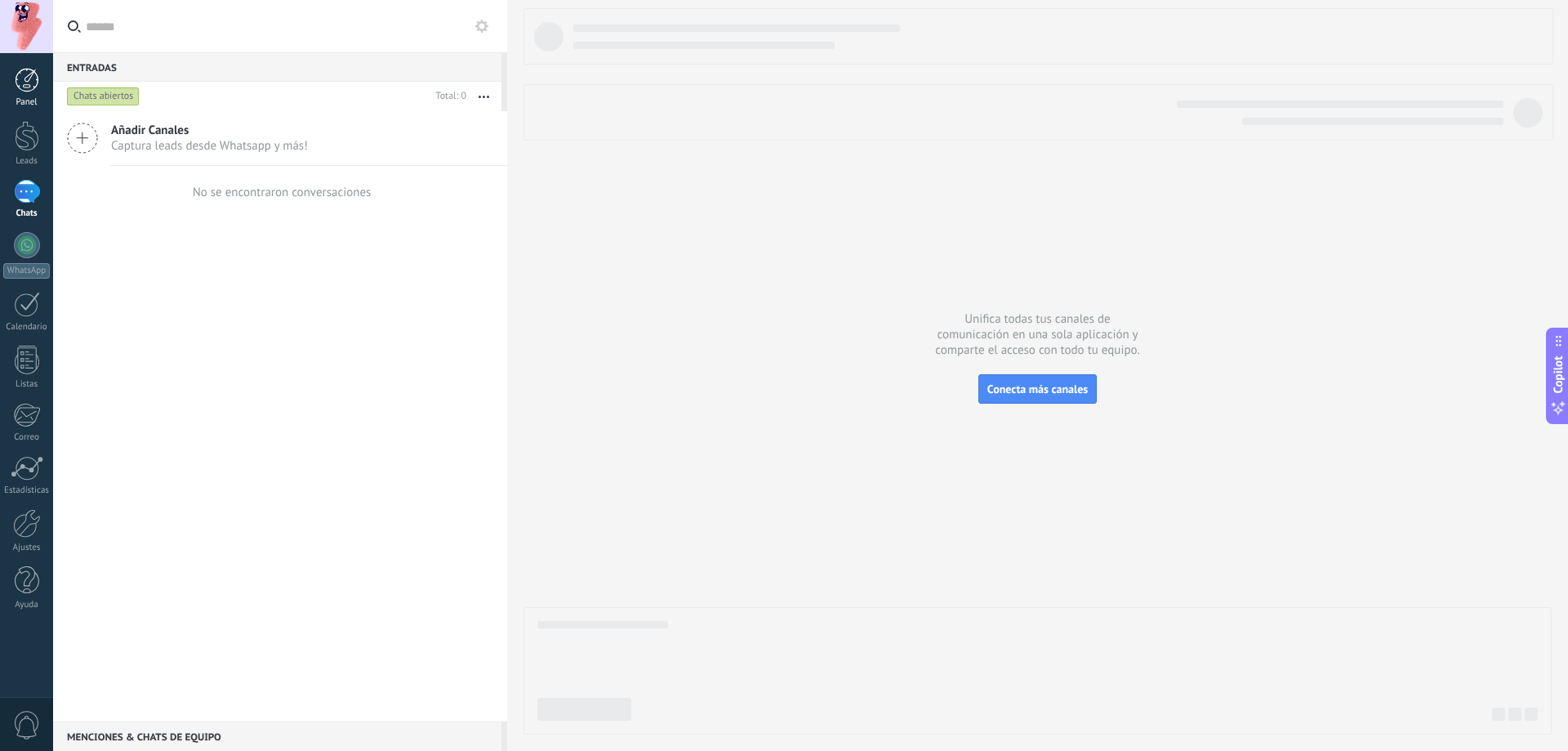
click at [15, 71] on div at bounding box center [26, 80] width 25 height 25
